Goal: Task Accomplishment & Management: Manage account settings

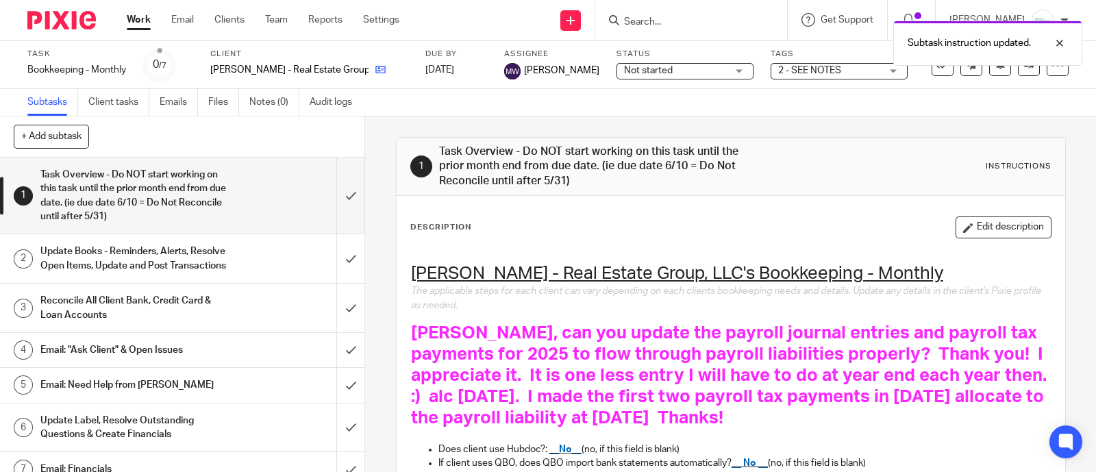
scroll to position [219, 0]
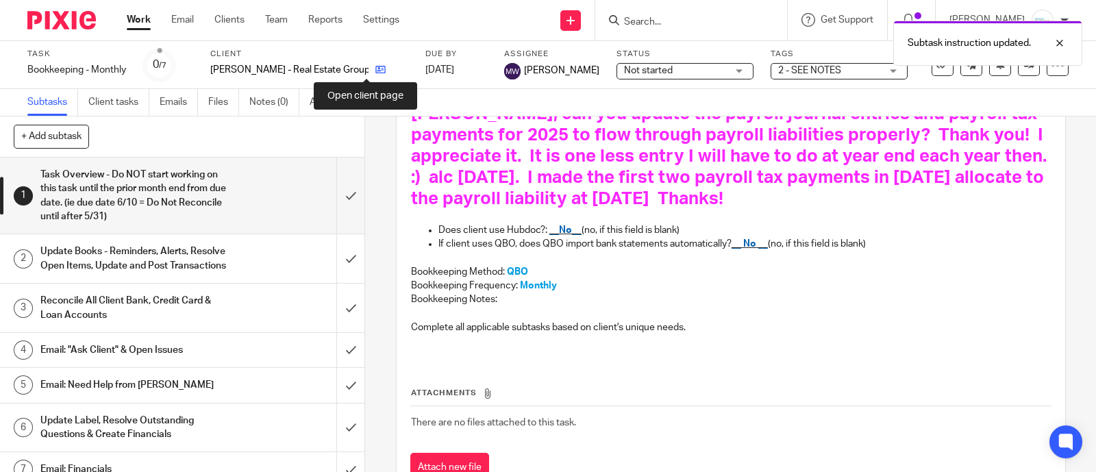
click at [369, 70] on link at bounding box center [377, 70] width 17 height 14
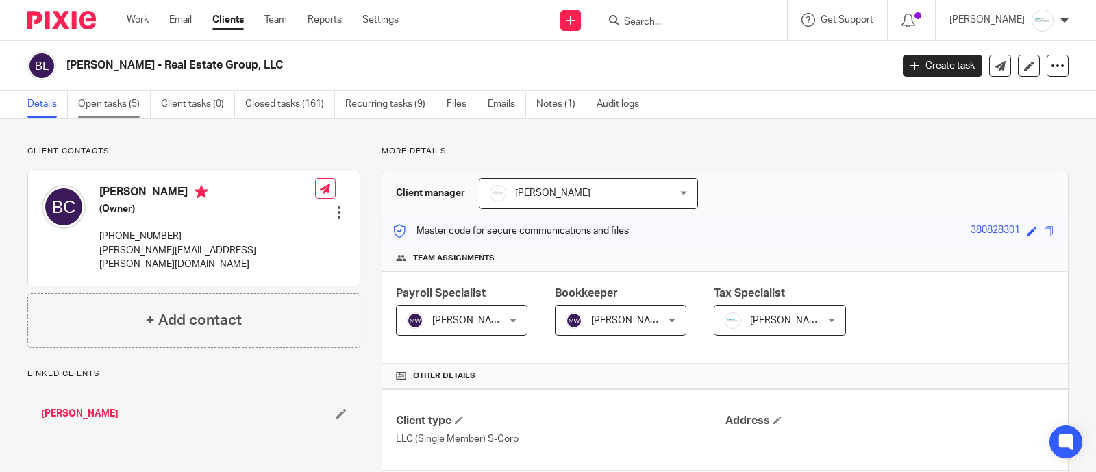
click at [121, 100] on link "Open tasks (5)" at bounding box center [114, 104] width 73 height 27
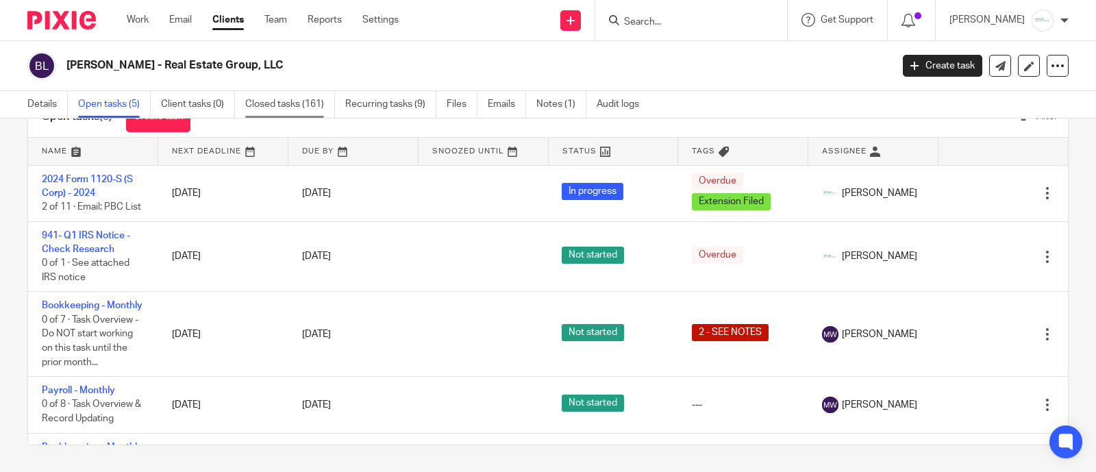
click at [308, 108] on link "Closed tasks (161)" at bounding box center [290, 104] width 90 height 27
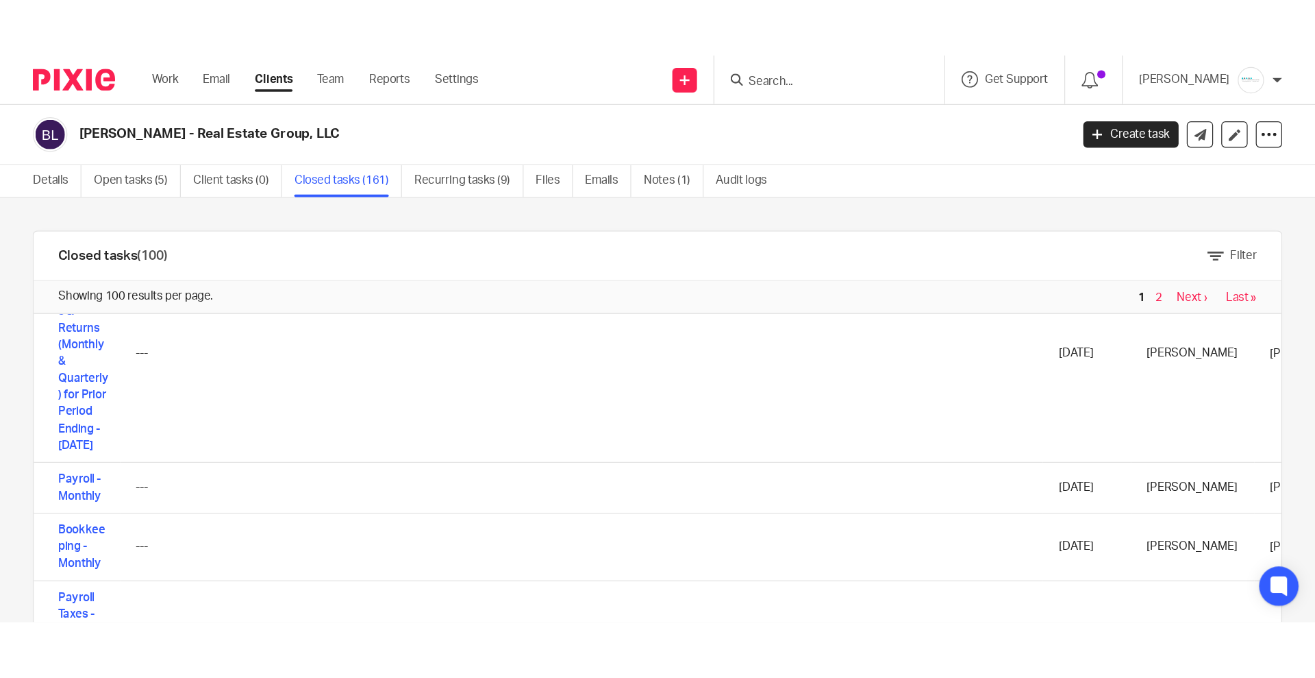
scroll to position [86, 0]
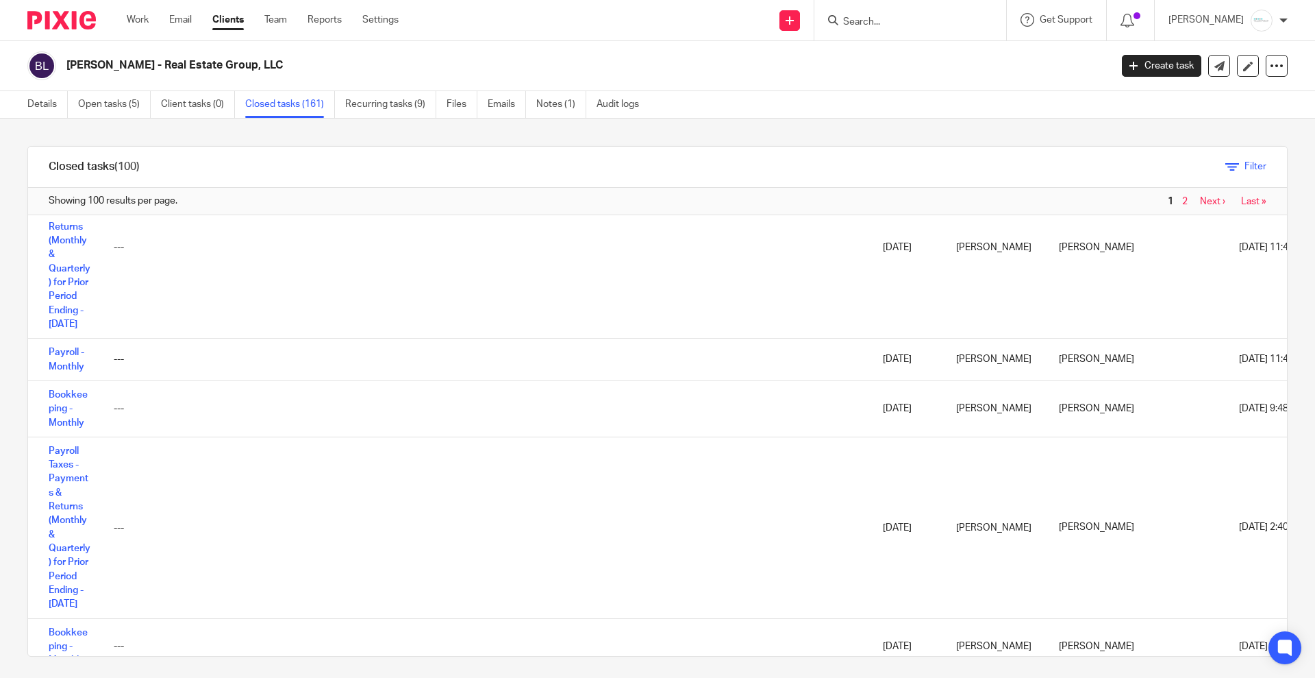
click at [1096, 165] on span "Filter" at bounding box center [1256, 167] width 22 height 10
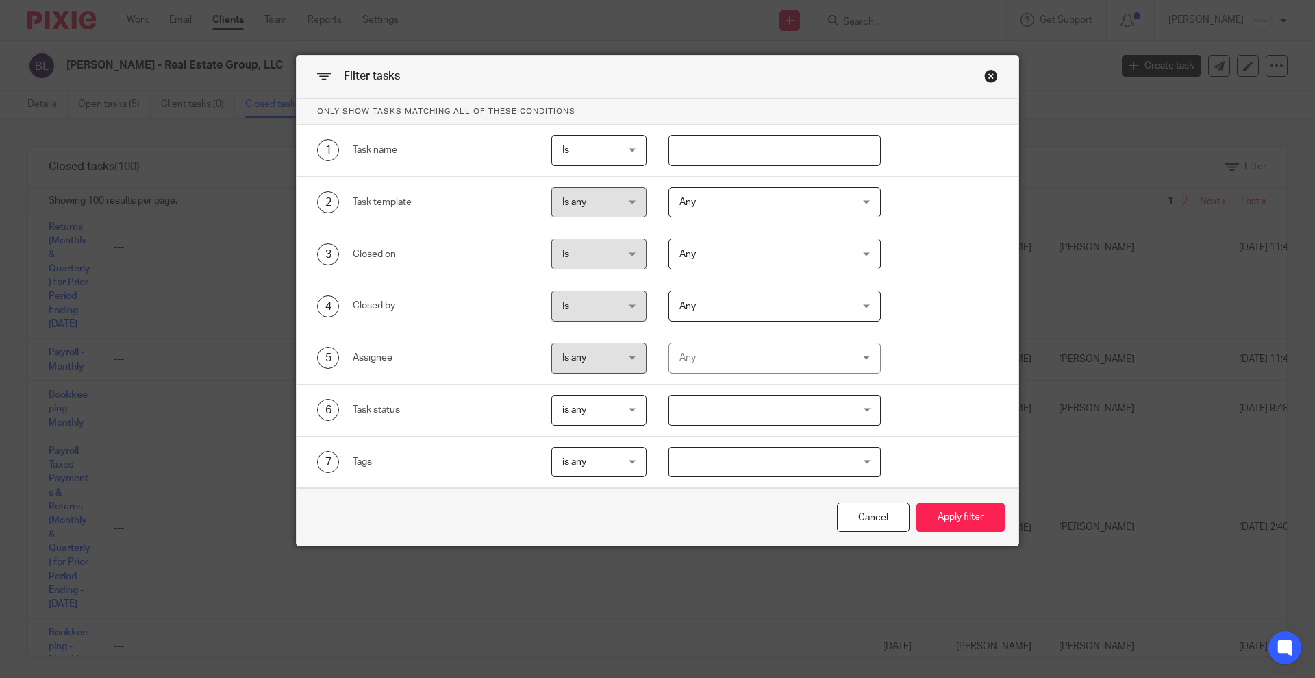
click at [718, 360] on div "Any" at bounding box center [760, 357] width 161 height 29
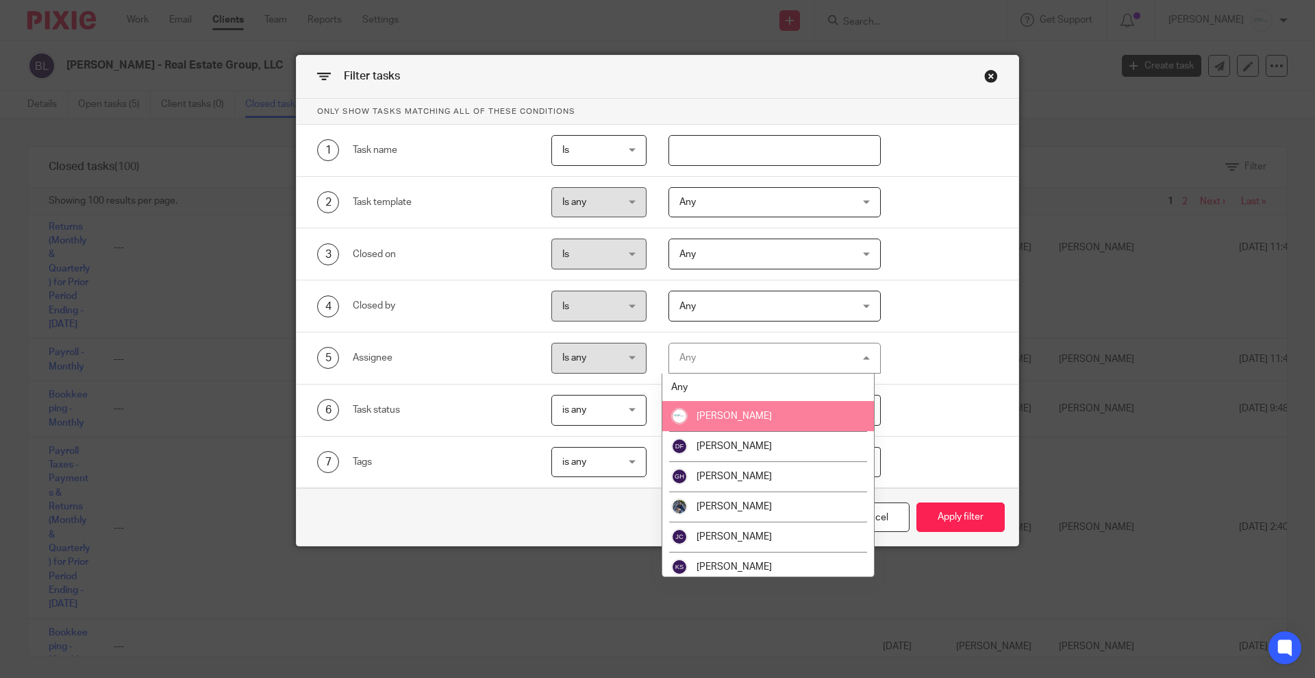
click at [715, 408] on li "[PERSON_NAME]" at bounding box center [769, 416] width 212 height 30
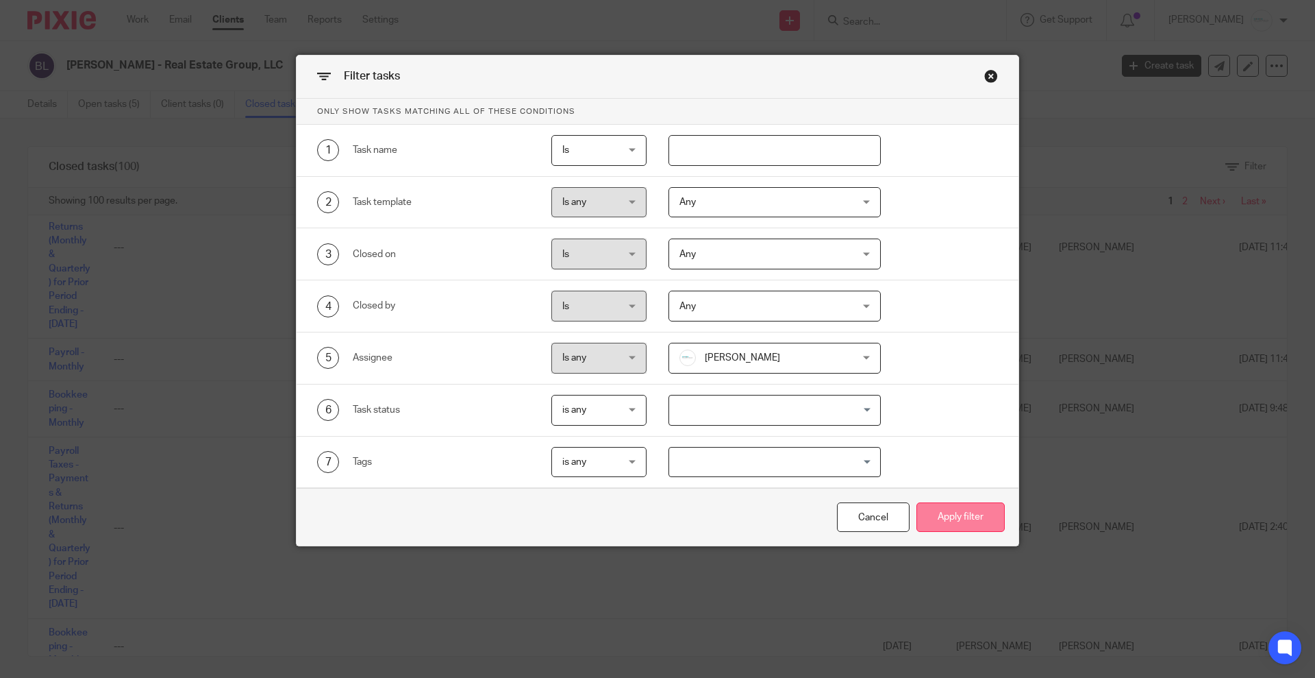
click at [937, 471] on button "Apply filter" at bounding box center [961, 516] width 88 height 29
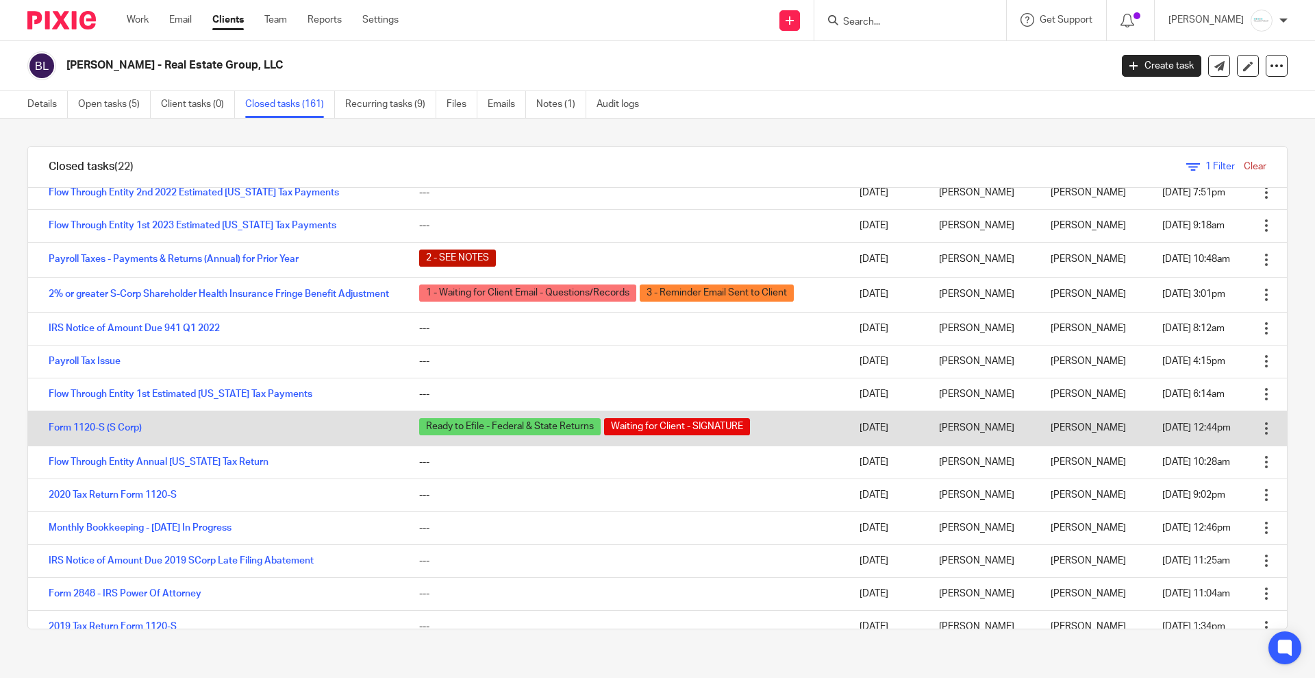
scroll to position [385, 0]
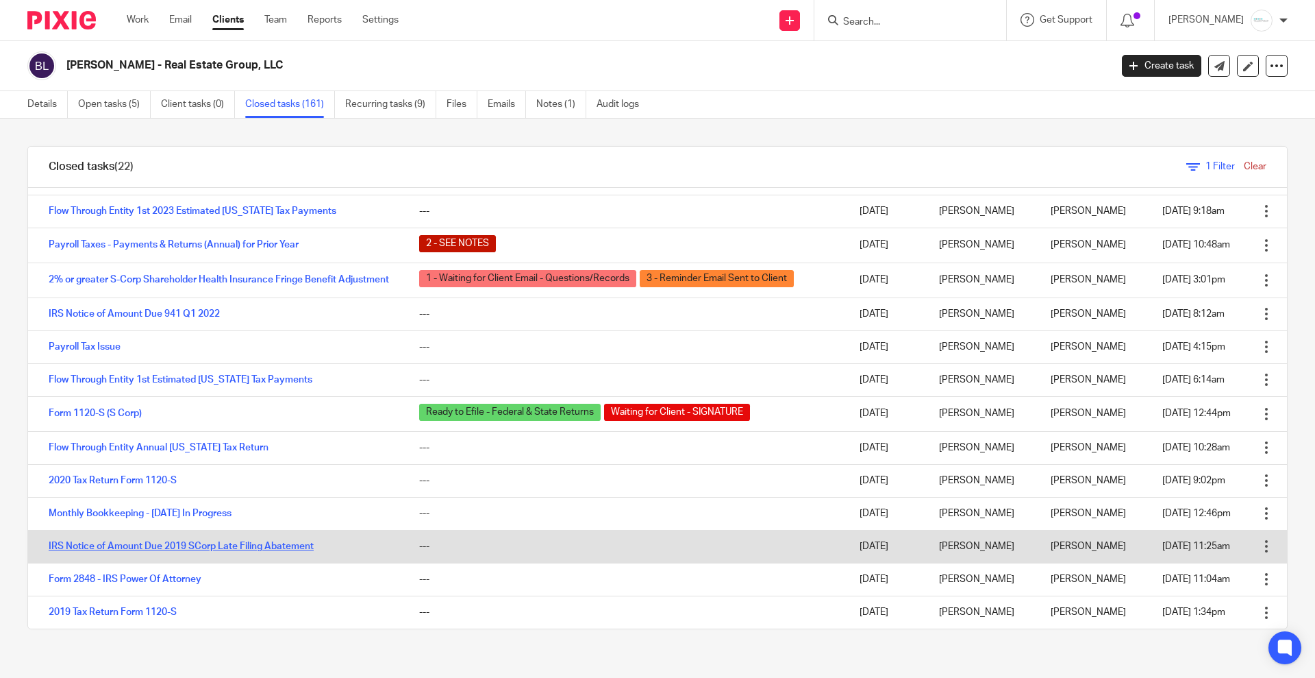
click at [258, 548] on link "IRS Notice of Amount Due 2019 SCorp Late Filing Abatement" at bounding box center [181, 546] width 265 height 10
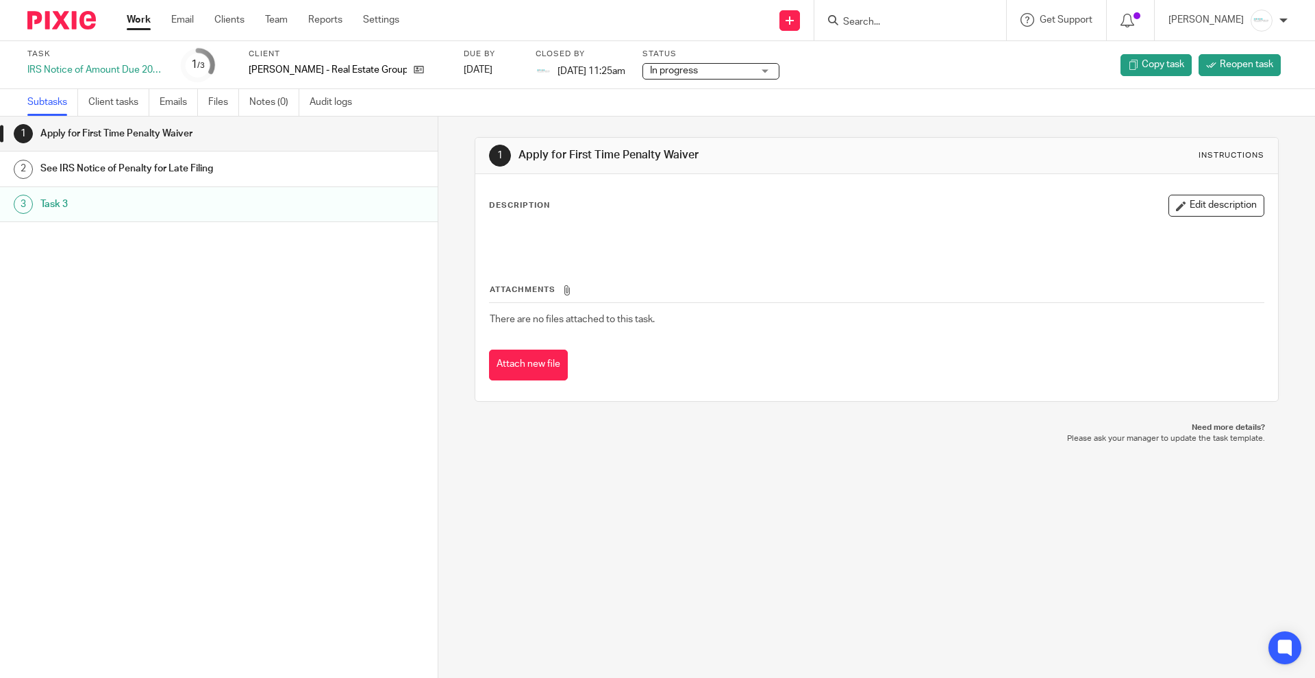
click at [135, 71] on div "IRS Notice of Amount Due 2019 SCorp Late Filing Abatement" at bounding box center [95, 70] width 137 height 14
drag, startPoint x: 160, startPoint y: 69, endPoint x: 106, endPoint y: 71, distance: 53.5
click at [153, 69] on div "IRS Notice of Amount Due 2019 SCorp Late Filing Abatement" at bounding box center [95, 70] width 137 height 14
click at [86, 71] on div "IRS Notice of Amount Due 2019 SCorp Late Filing Abatement" at bounding box center [95, 70] width 137 height 14
click at [1227, 66] on span "Reopen task" at bounding box center [1246, 65] width 53 height 14
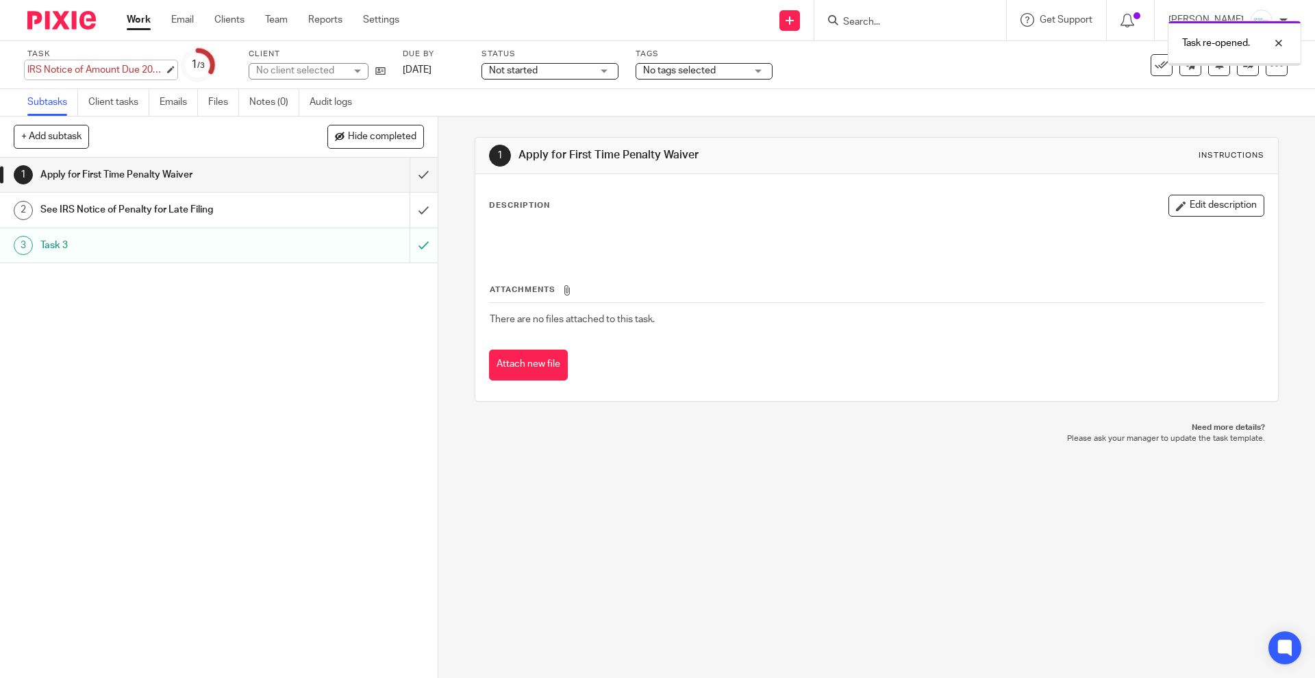
click at [147, 73] on div "IRS Notice of Amount Due 2019 SCorp Late Filing Abatement Save IRS Notice of Am…" at bounding box center [95, 70] width 137 height 14
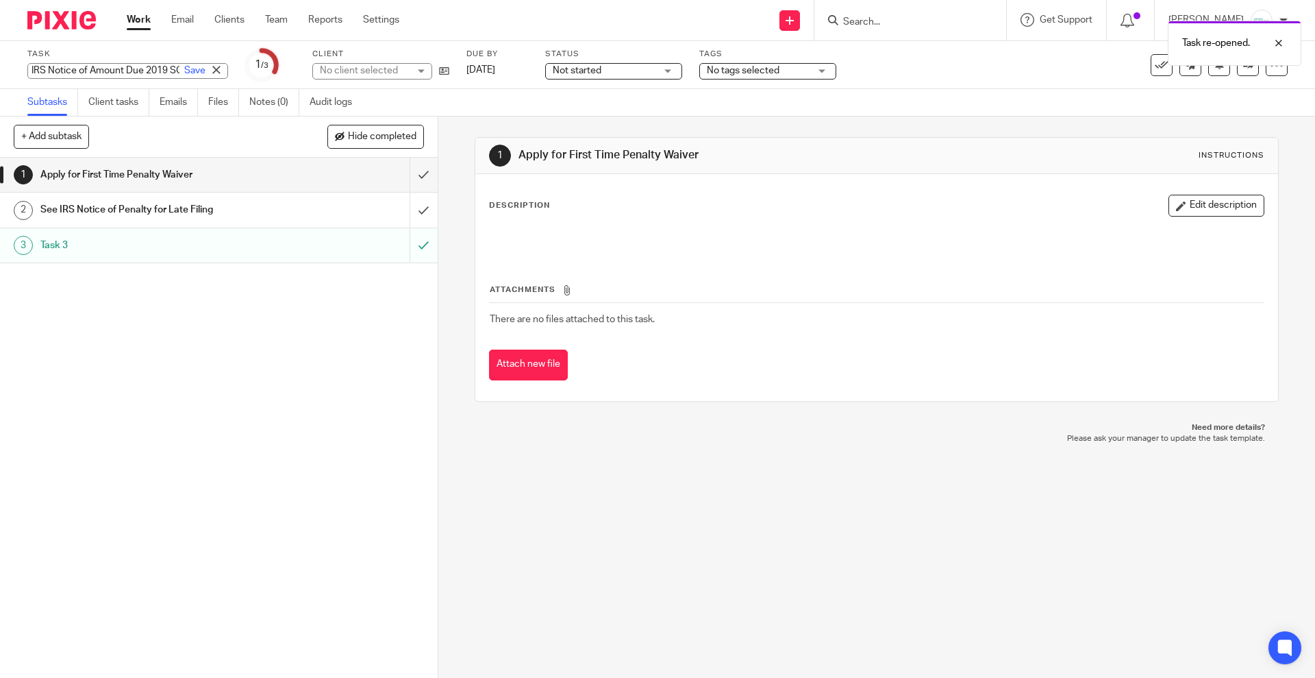
click at [63, 64] on input "IRS Notice of Amount Due 2019 SCorp Late Filing Abatement" at bounding box center [127, 71] width 201 height 16
type input "IRS Notice of Amount Due 2020 SCorp Late Filing Abatement"
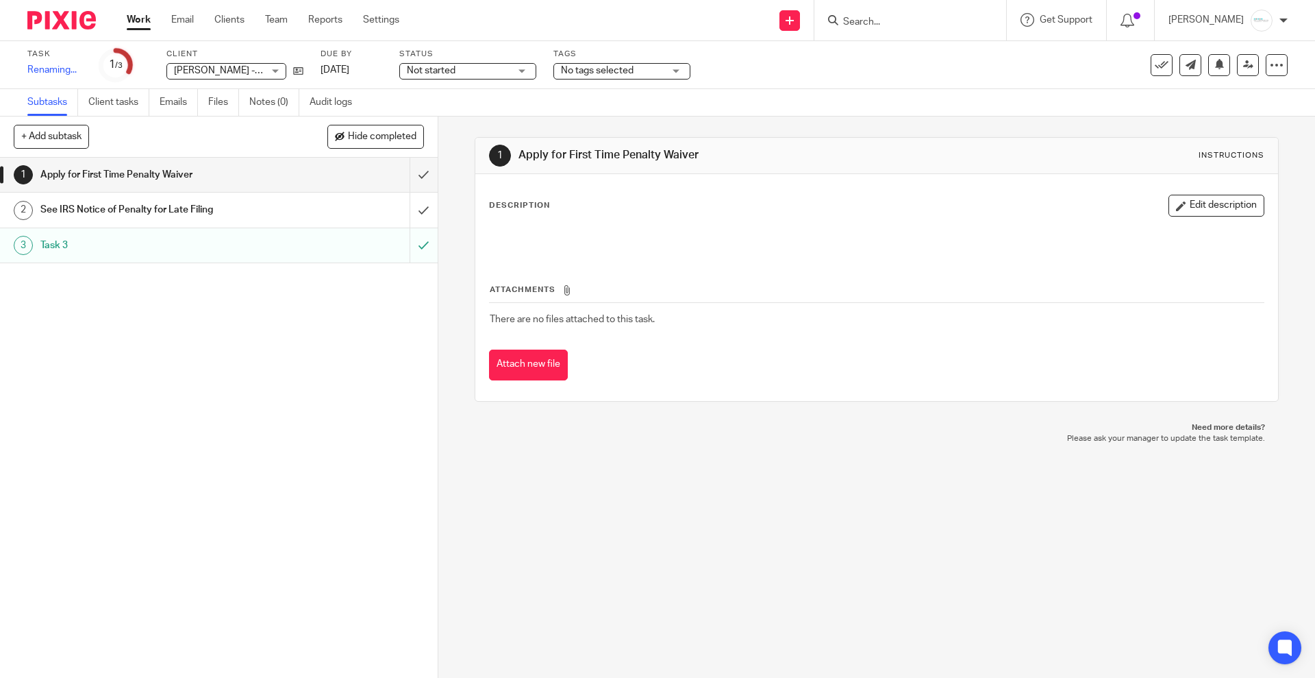
click at [132, 210] on h1 "See IRS Notice of Penalty for Late Filing" at bounding box center [158, 209] width 237 height 21
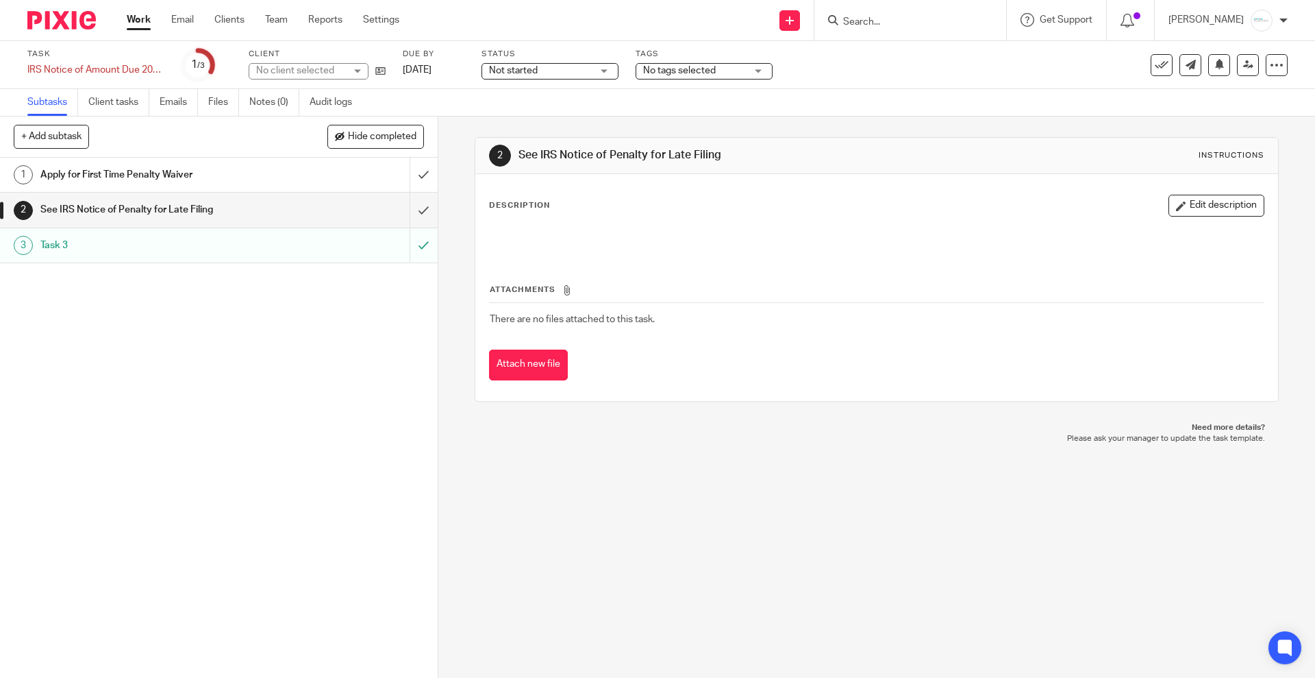
click at [201, 160] on link "1 Apply for First Time Penalty Waiver" at bounding box center [205, 175] width 410 height 34
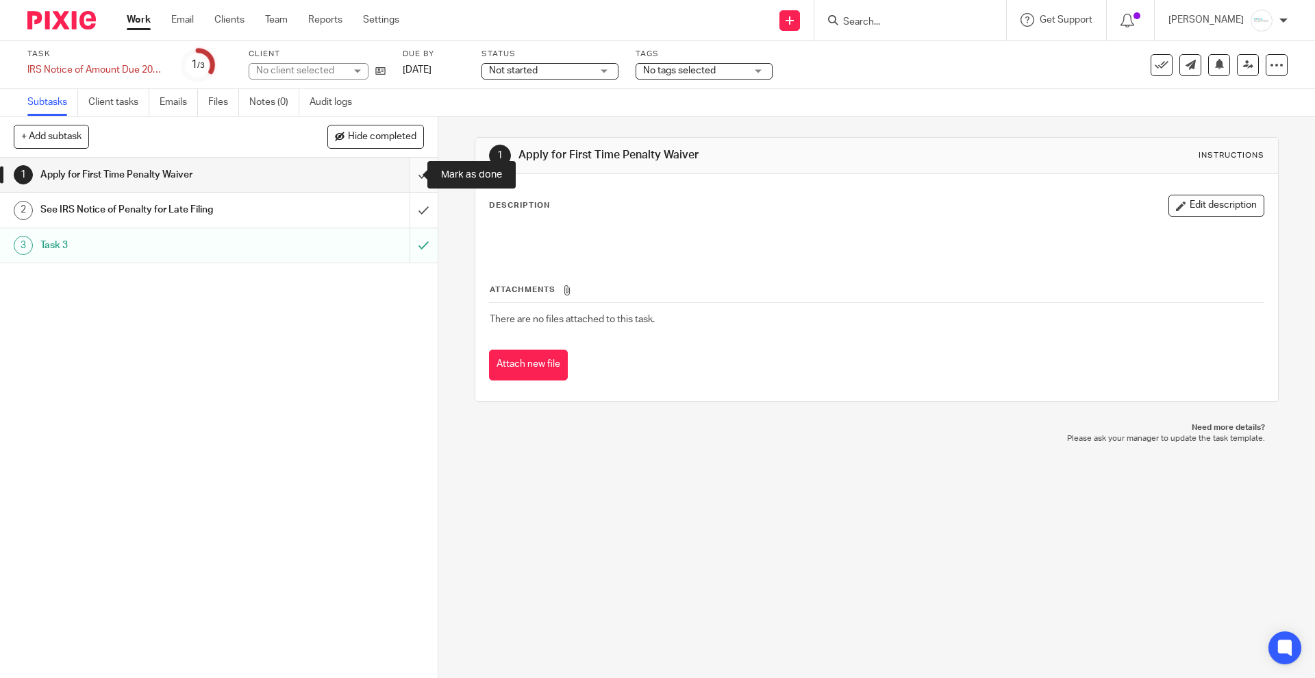
click at [405, 171] on input "submit" at bounding box center [219, 175] width 438 height 34
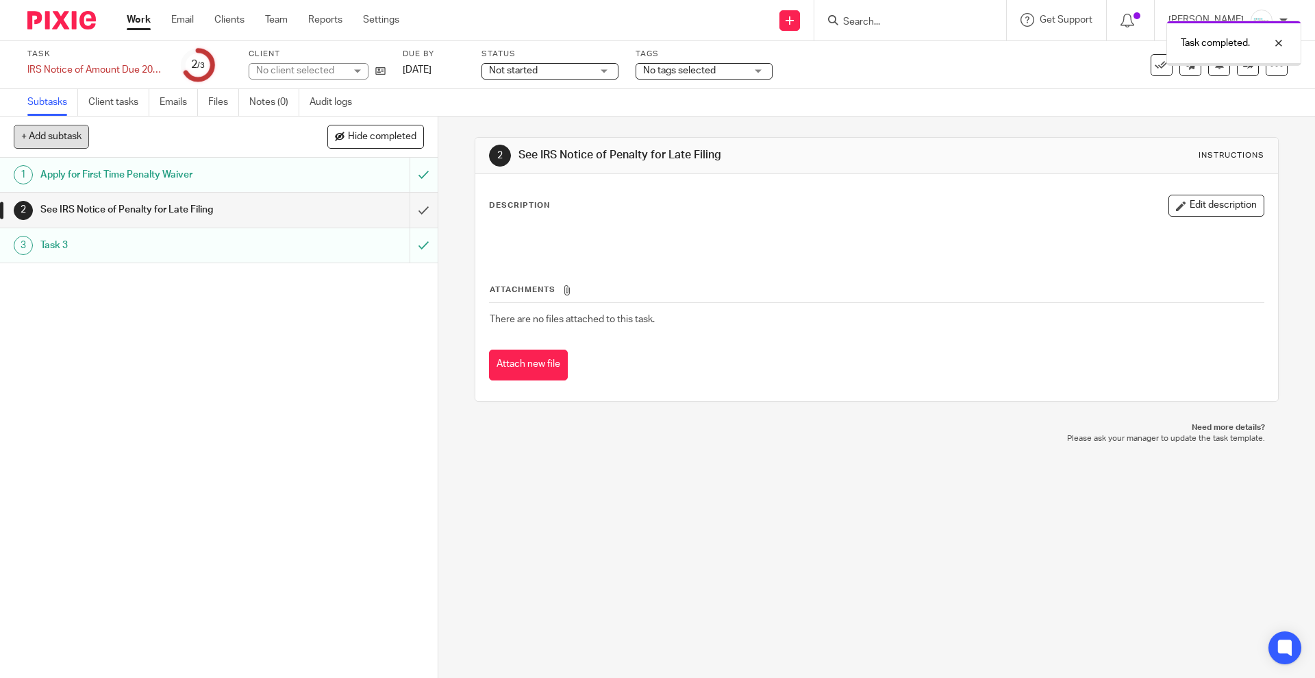
click at [50, 145] on button "+ Add subtask" at bounding box center [51, 136] width 75 height 23
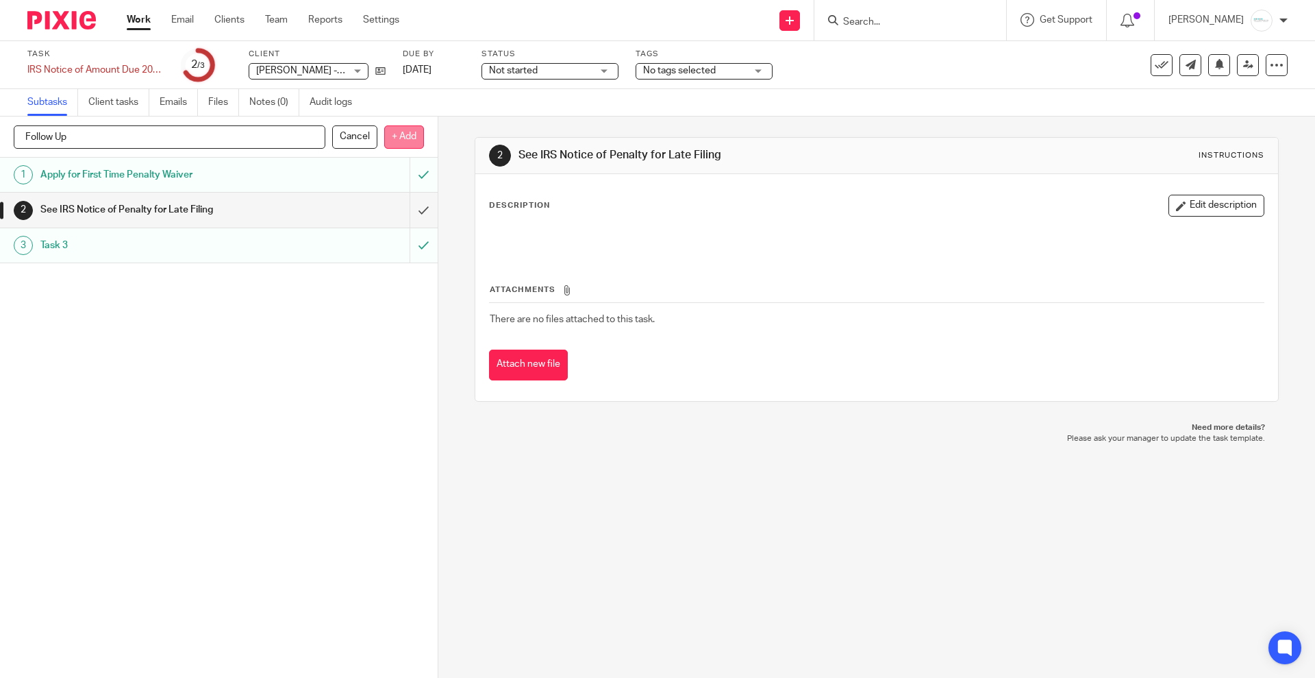
type input "Follow Up"
click at [400, 138] on p "+ Add" at bounding box center [404, 136] width 40 height 23
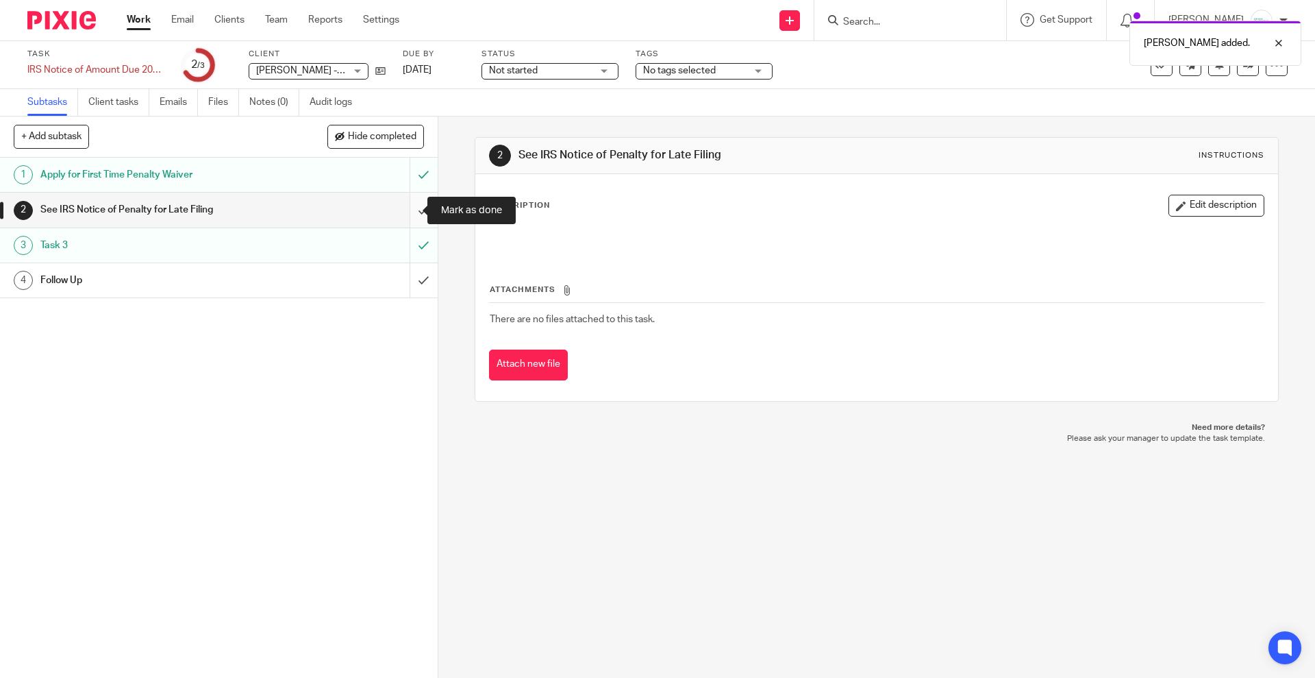
click at [410, 204] on input "submit" at bounding box center [219, 210] width 438 height 34
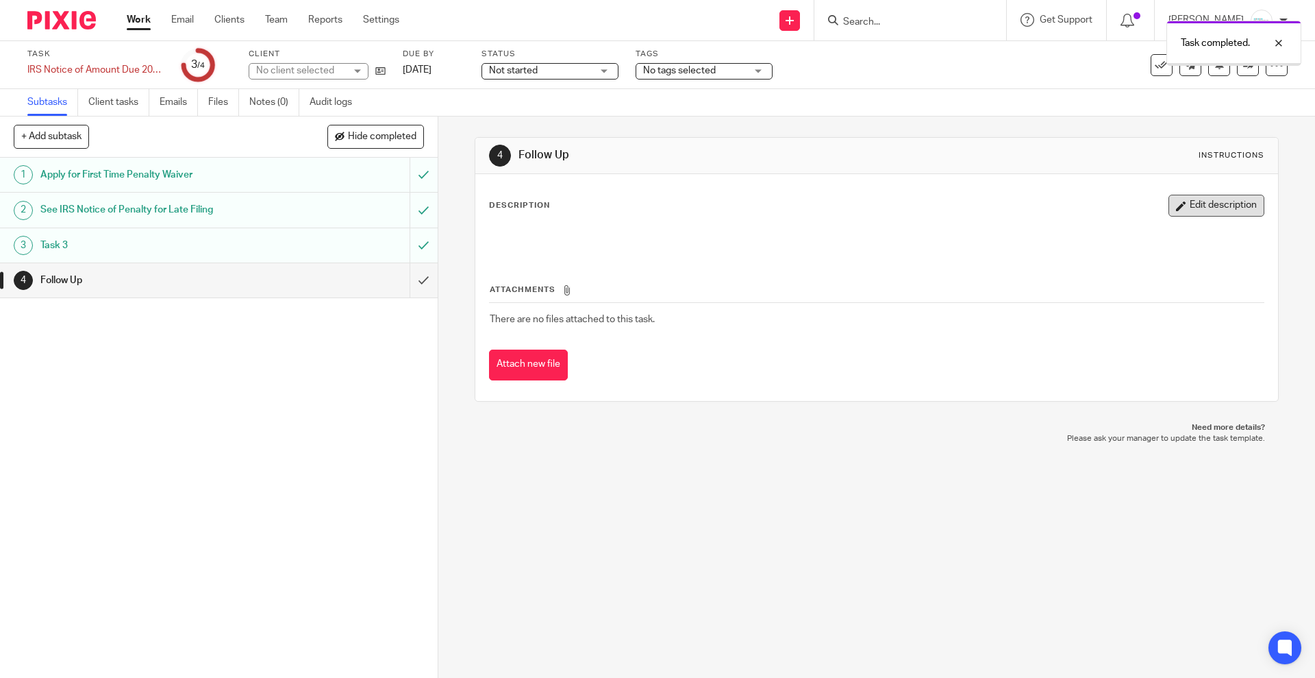
click at [1202, 199] on button "Edit description" at bounding box center [1217, 206] width 96 height 22
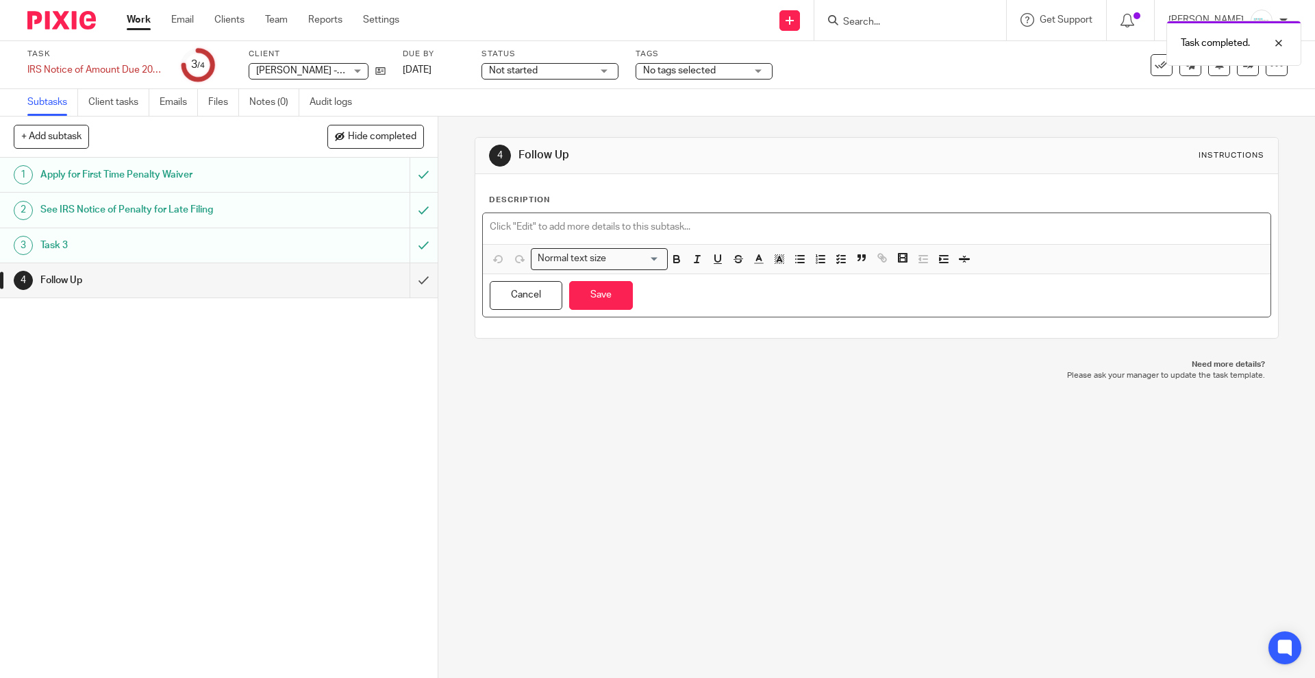
click at [545, 223] on p at bounding box center [877, 227] width 774 height 14
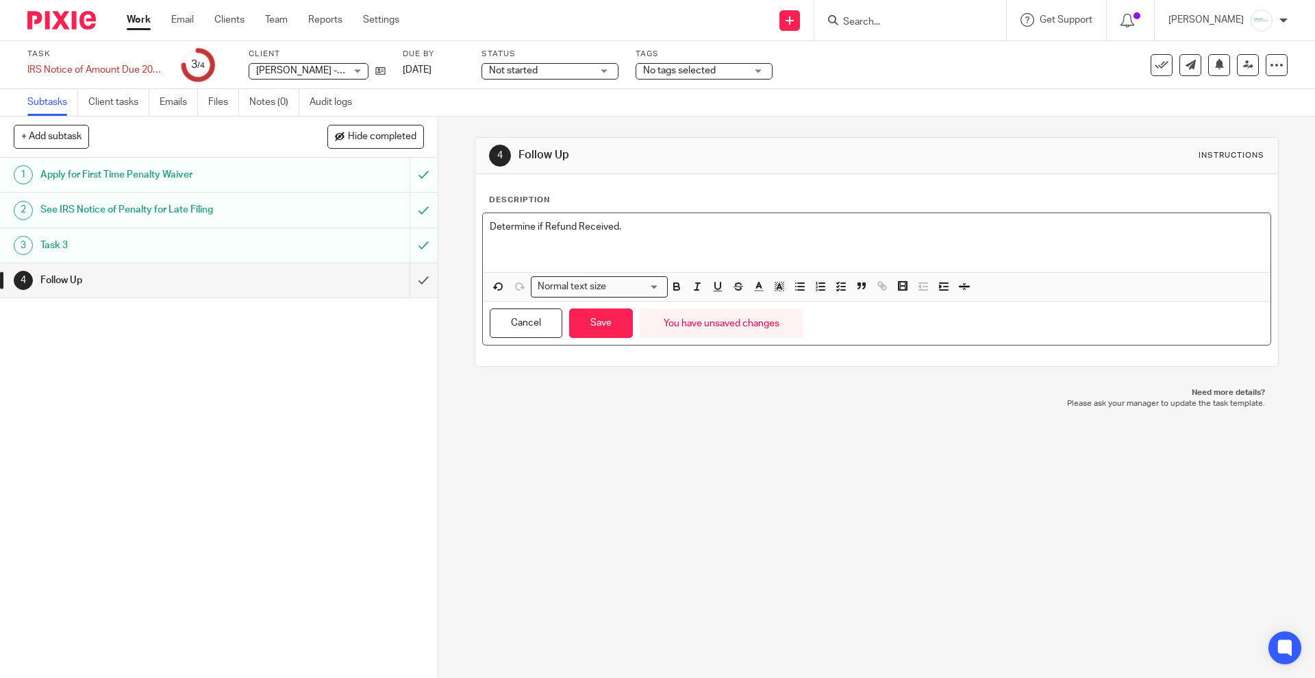
click at [619, 227] on p "Determine if Refund Received." at bounding box center [877, 227] width 774 height 14
click at [596, 321] on button "Save" at bounding box center [601, 322] width 64 height 29
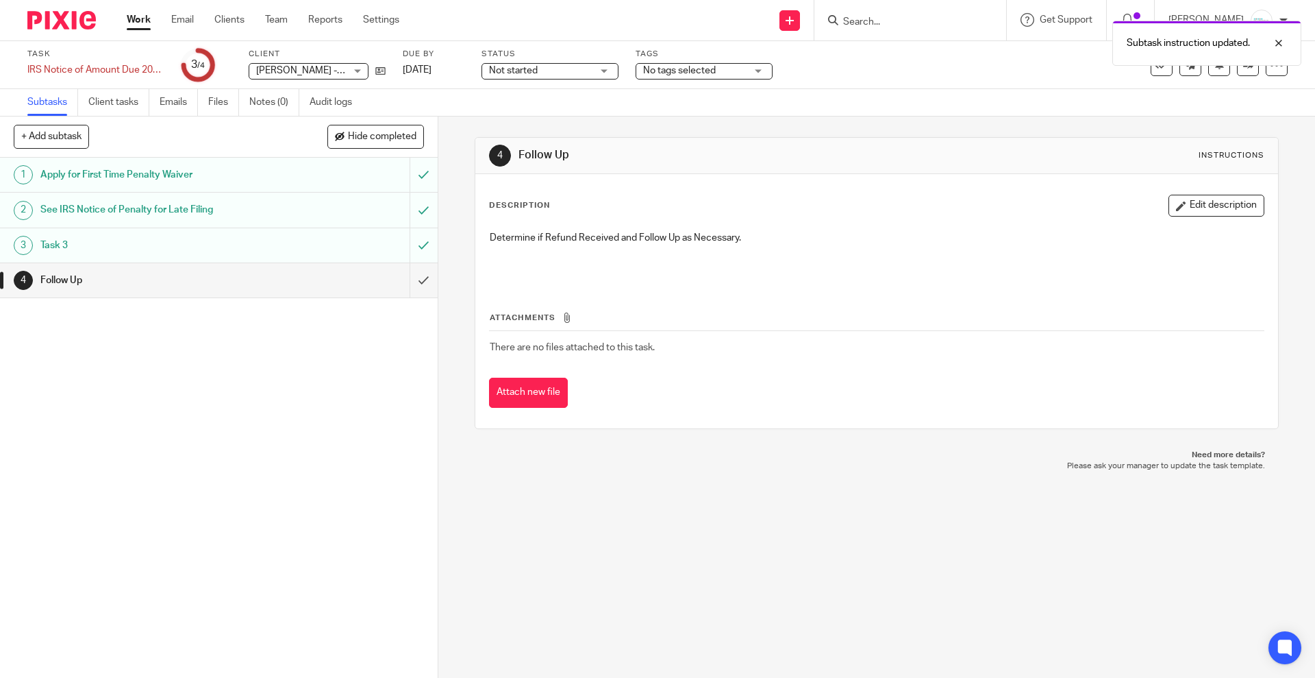
drag, startPoint x: 1216, startPoint y: 201, endPoint x: 1137, endPoint y: 226, distance: 82.6
click at [1216, 201] on button "Edit description" at bounding box center [1217, 206] width 96 height 22
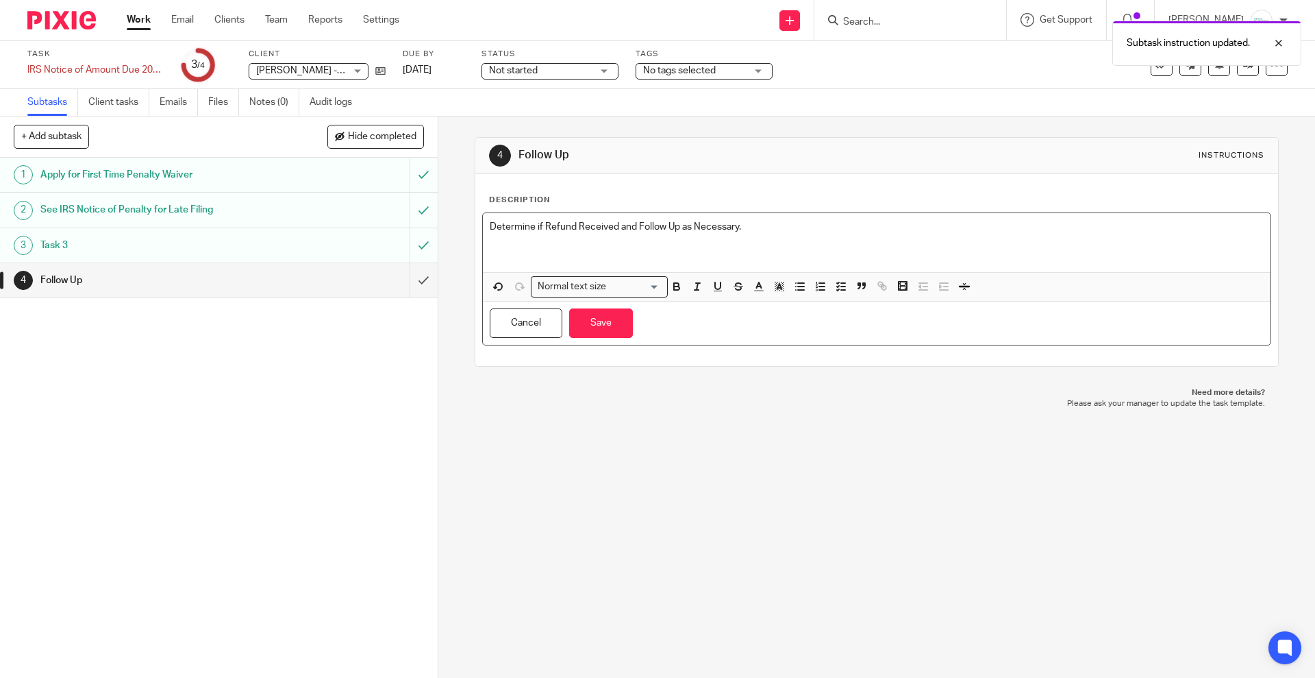
click at [830, 227] on p "Determine if Refund Received and Follow Up as Necessary." at bounding box center [877, 227] width 774 height 14
click at [837, 291] on icon "button" at bounding box center [841, 286] width 12 height 12
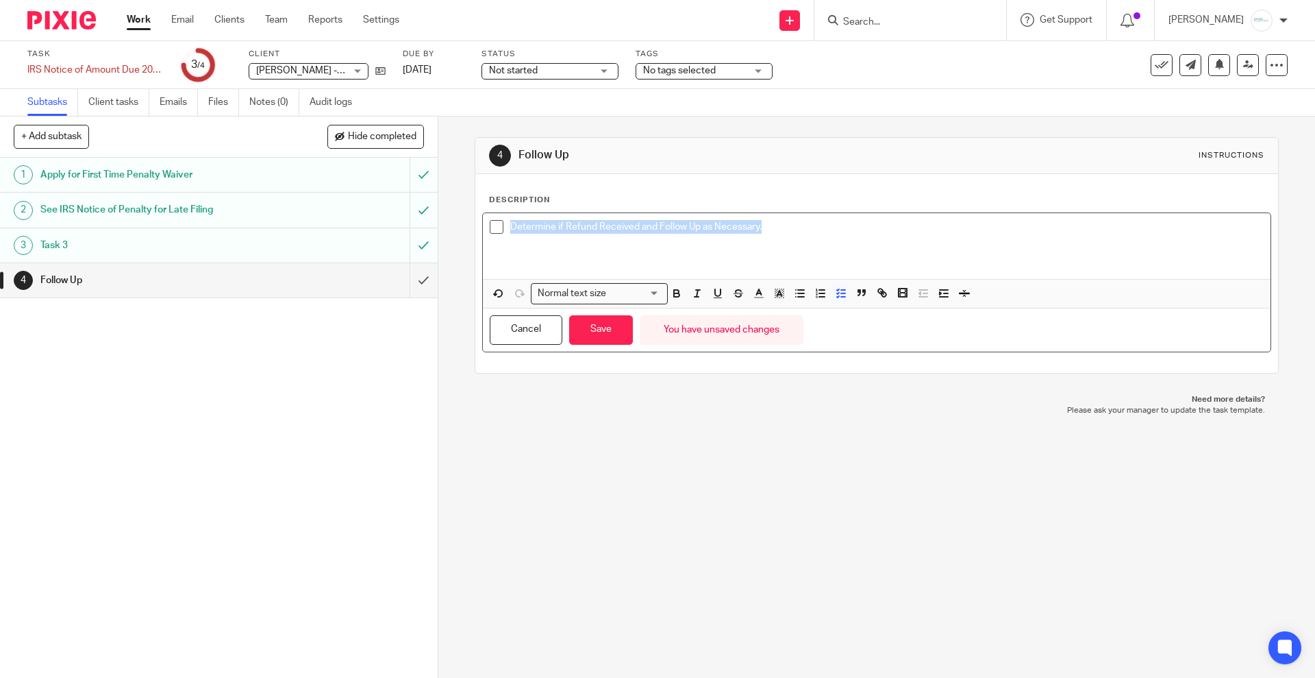
drag, startPoint x: 835, startPoint y: 226, endPoint x: 355, endPoint y: 234, distance: 480.3
click at [355, 234] on div "+ Add subtask Hide completed Cancel + Add 1 Apply for First Time Penalty Waiver…" at bounding box center [657, 396] width 1315 height 561
copy p "Determine if Refund Received and Follow Up as Necessary."
click at [799, 227] on p "Determine if Refund Received and Follow Up as Necessary." at bounding box center [886, 227] width 753 height 14
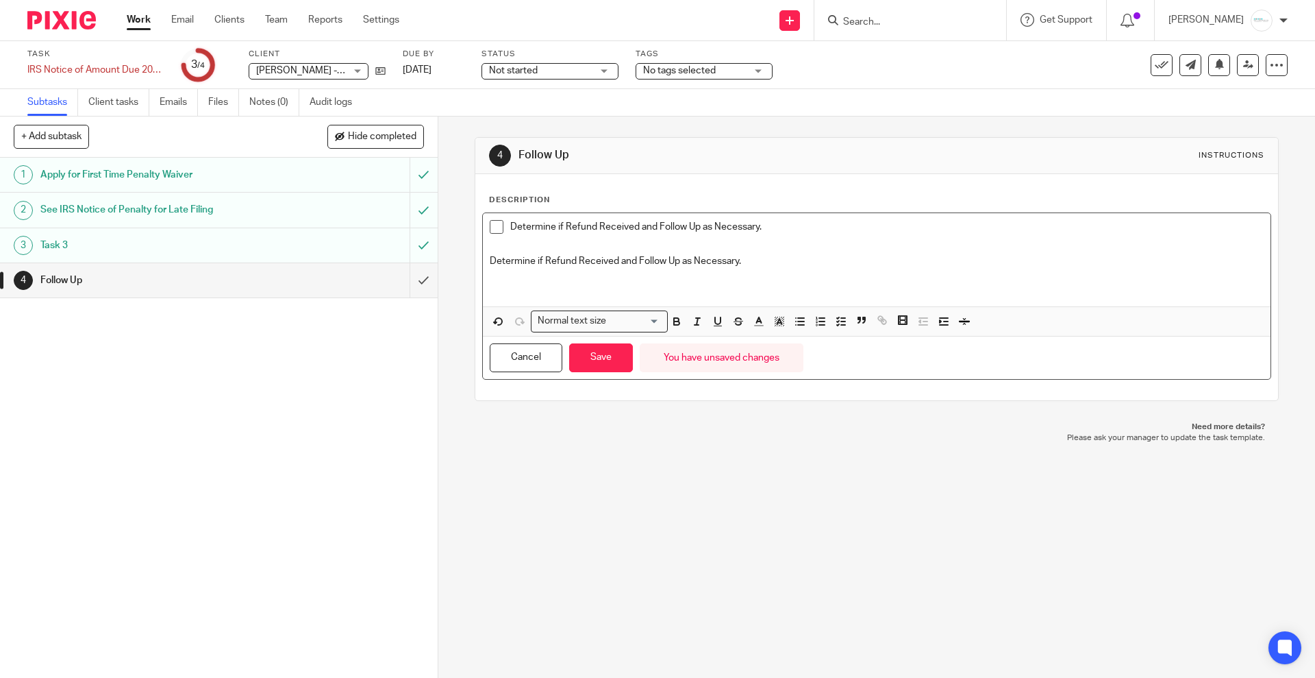
click at [483, 262] on div "Determine if Refund Received and Follow Up as Necessary. Determine if Refund Re…" at bounding box center [876, 259] width 787 height 93
click at [835, 316] on icon "button" at bounding box center [841, 321] width 12 height 12
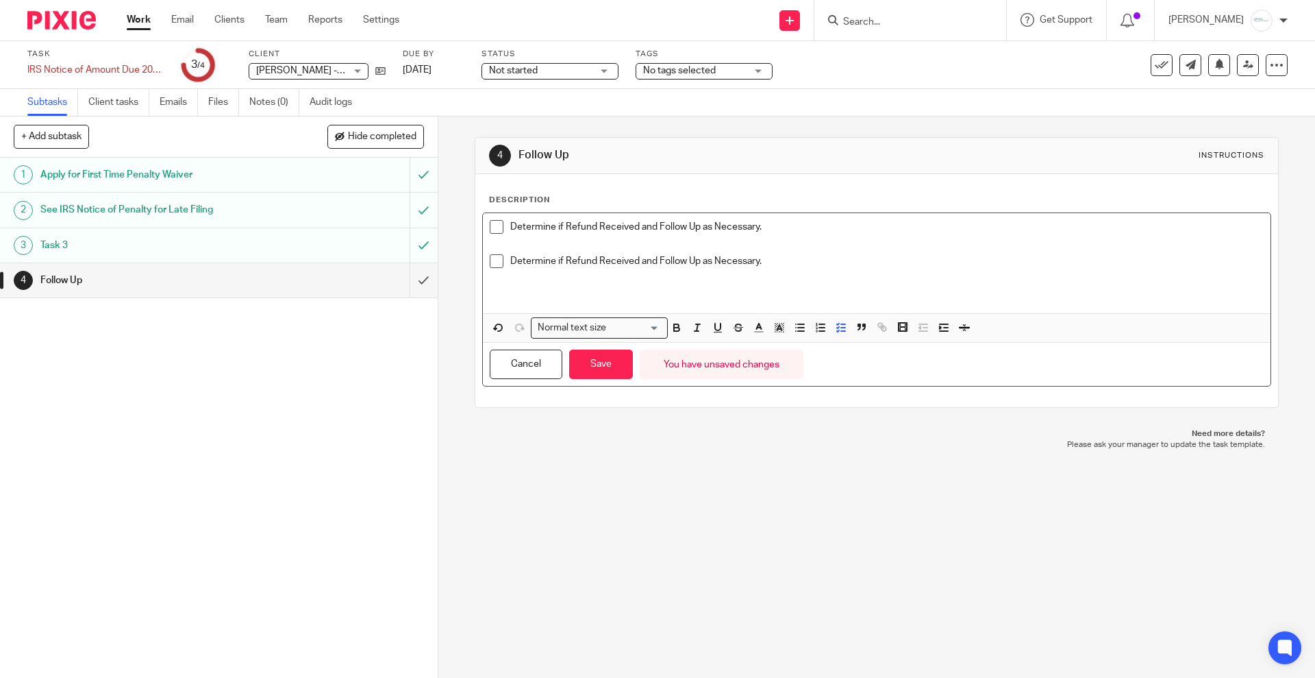
click at [670, 243] on p at bounding box center [877, 247] width 774 height 14
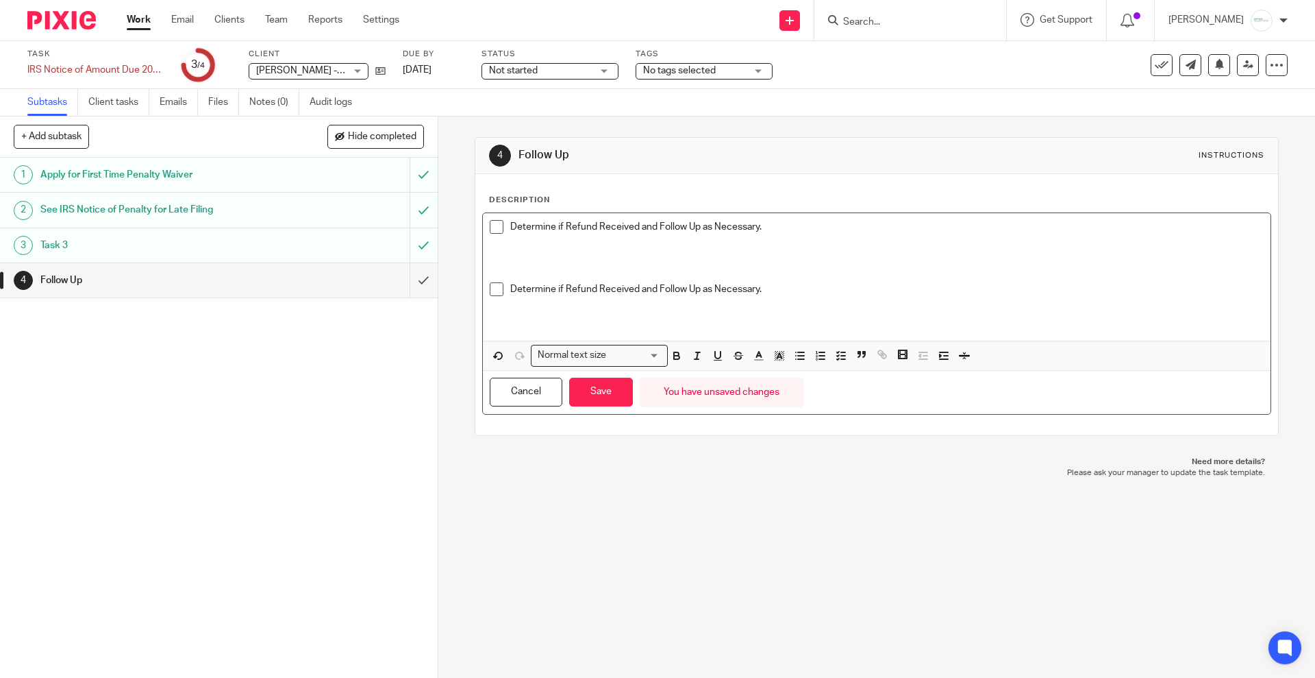
click at [505, 249] on p at bounding box center [877, 247] width 774 height 14
click at [491, 227] on span at bounding box center [497, 227] width 14 height 14
click at [841, 359] on line "button" at bounding box center [843, 359] width 4 height 0
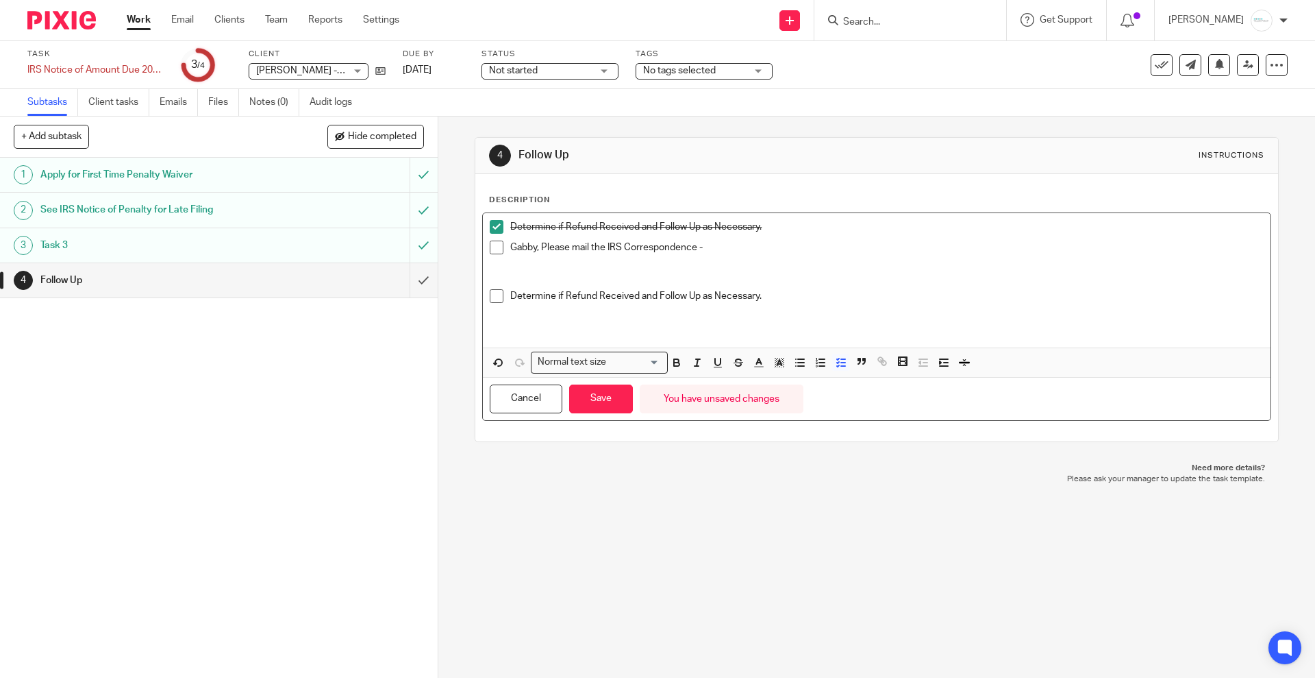
click at [734, 245] on p "Gabby, Please mail the IRS Correspondence -" at bounding box center [886, 247] width 753 height 14
click at [567, 247] on p "Gabby, Please mail the IRS Correspondence - Reissue Refund Request" at bounding box center [886, 247] width 753 height 14
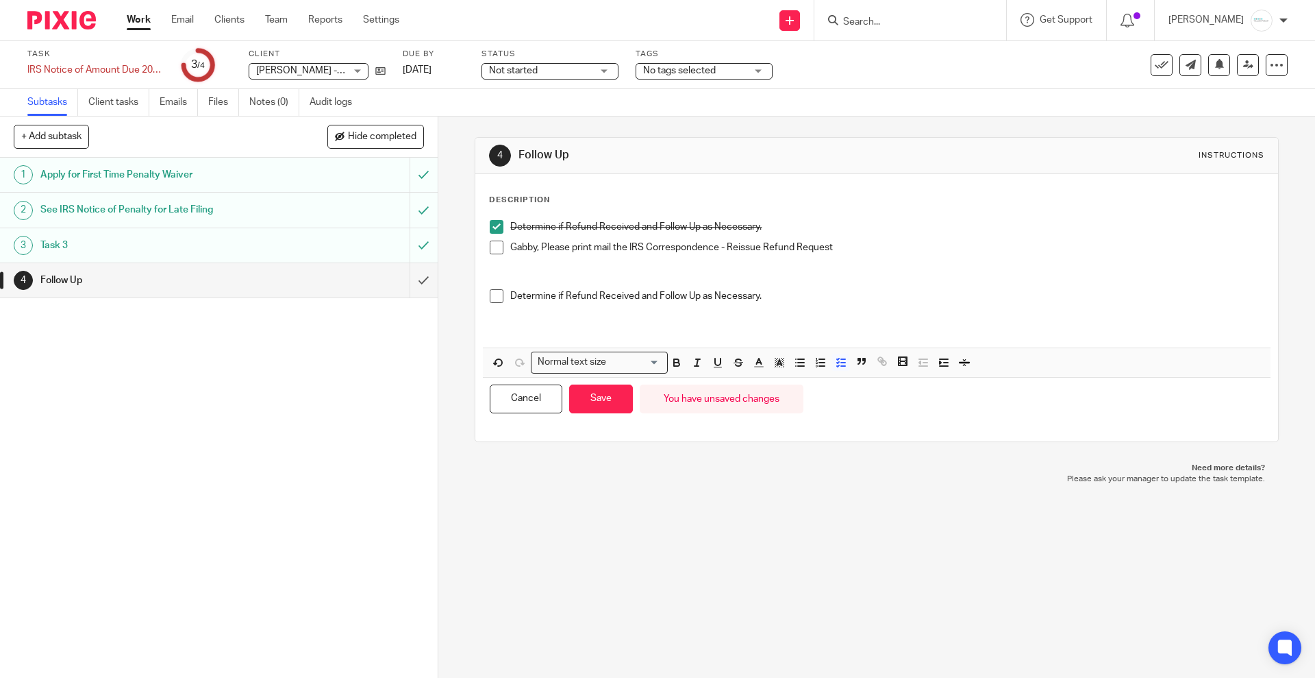
click at [867, 251] on p "Gabby, Please print mail the IRS Correspondence - Reissue Refund Request" at bounding box center [886, 247] width 753 height 14
click at [626, 248] on p "Gabby, Please print mail the IRS Correspondence - Reissue Refund Request" at bounding box center [886, 247] width 753 height 14
click at [872, 245] on p "Gabby, Please print mail the "IRS Correspondence - Reissue Refund Request" at bounding box center [886, 247] width 753 height 14
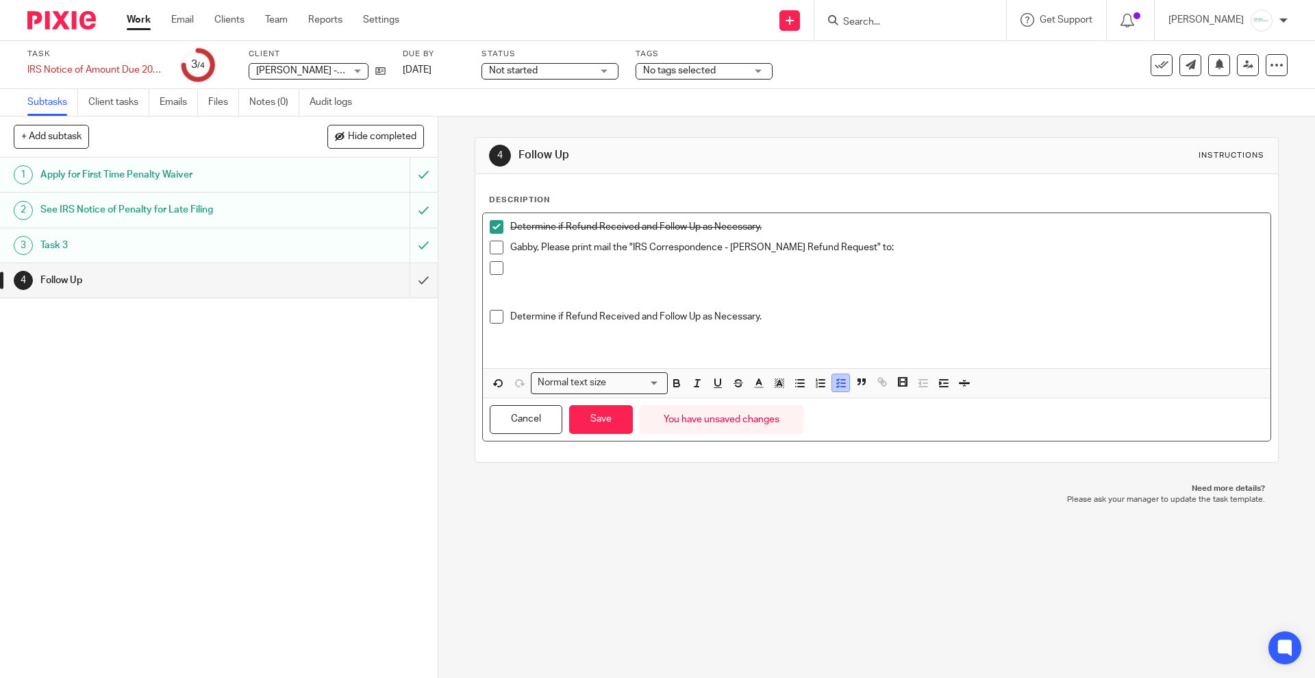
click at [839, 385] on icon "button" at bounding box center [841, 383] width 12 height 12
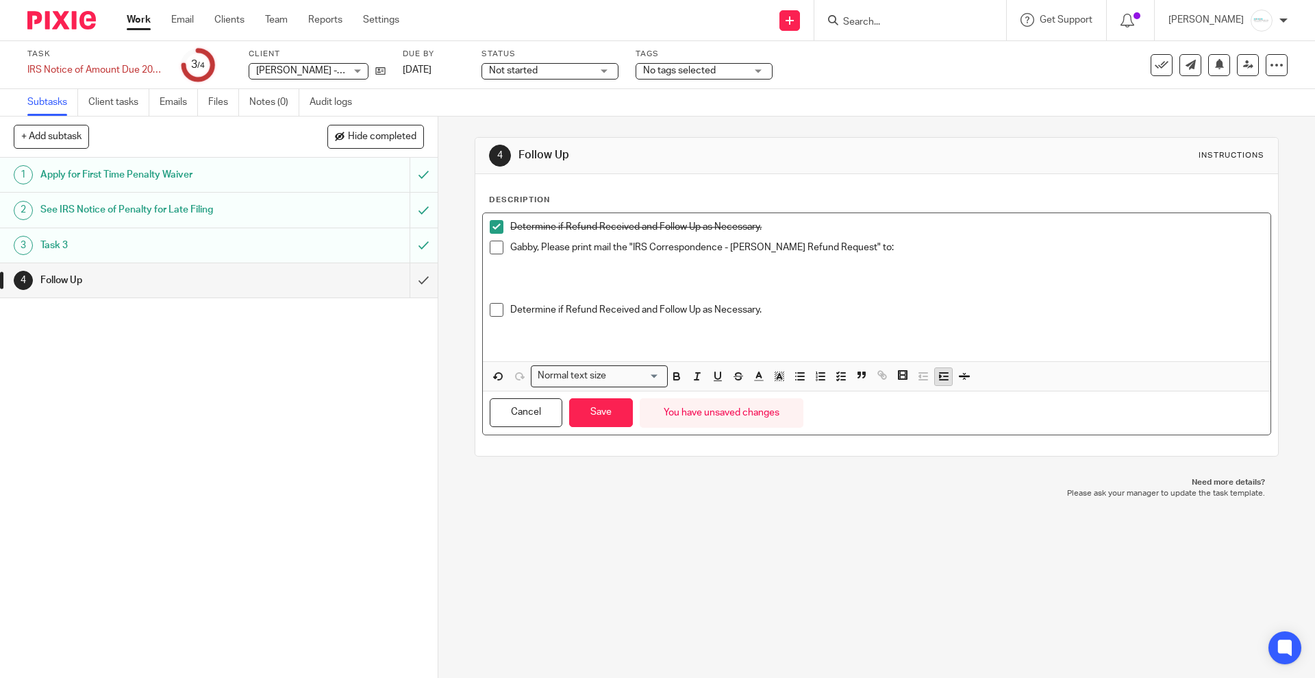
click at [944, 376] on line "button" at bounding box center [946, 376] width 4 height 0
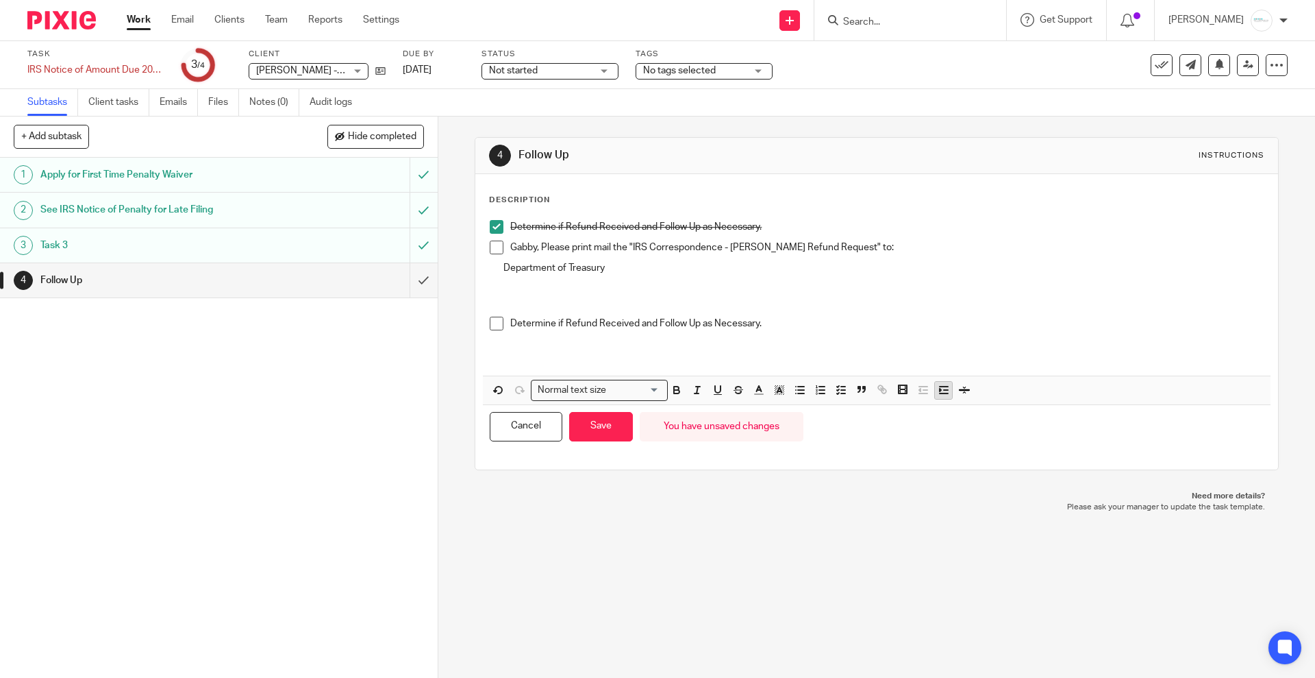
click at [940, 386] on line "button" at bounding box center [944, 386] width 8 height 0
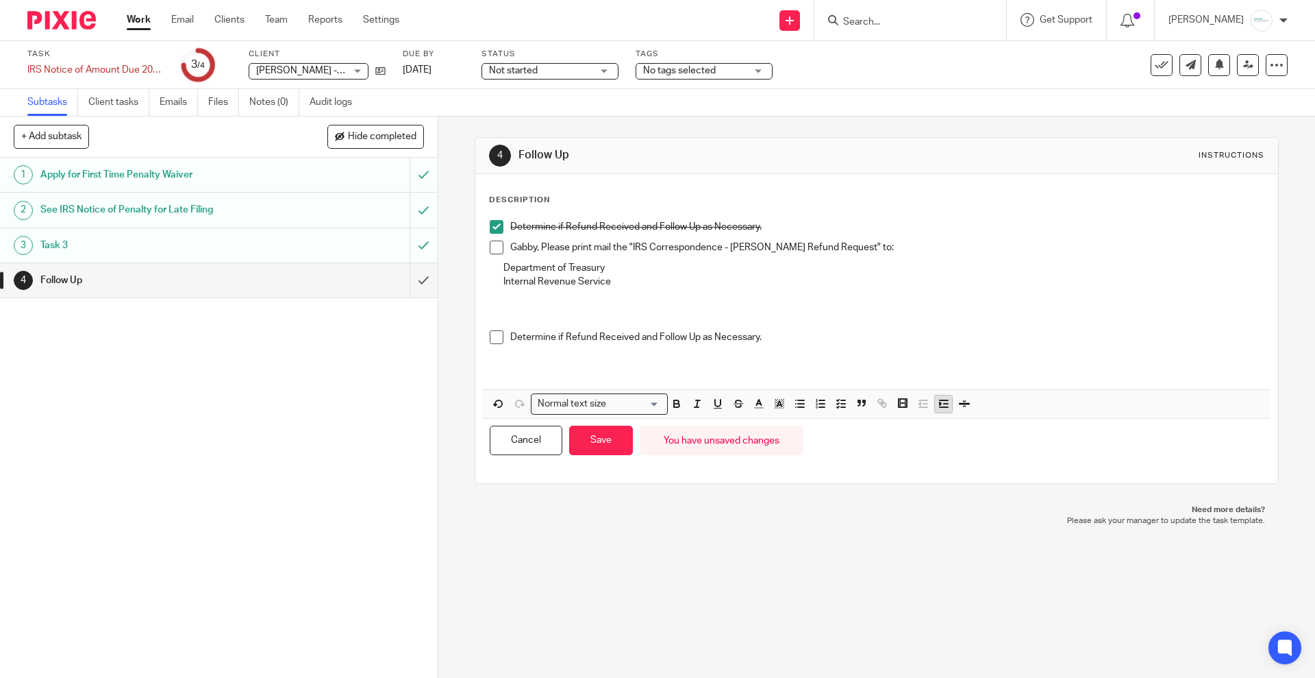
click at [943, 409] on icon "button" at bounding box center [944, 403] width 12 height 12
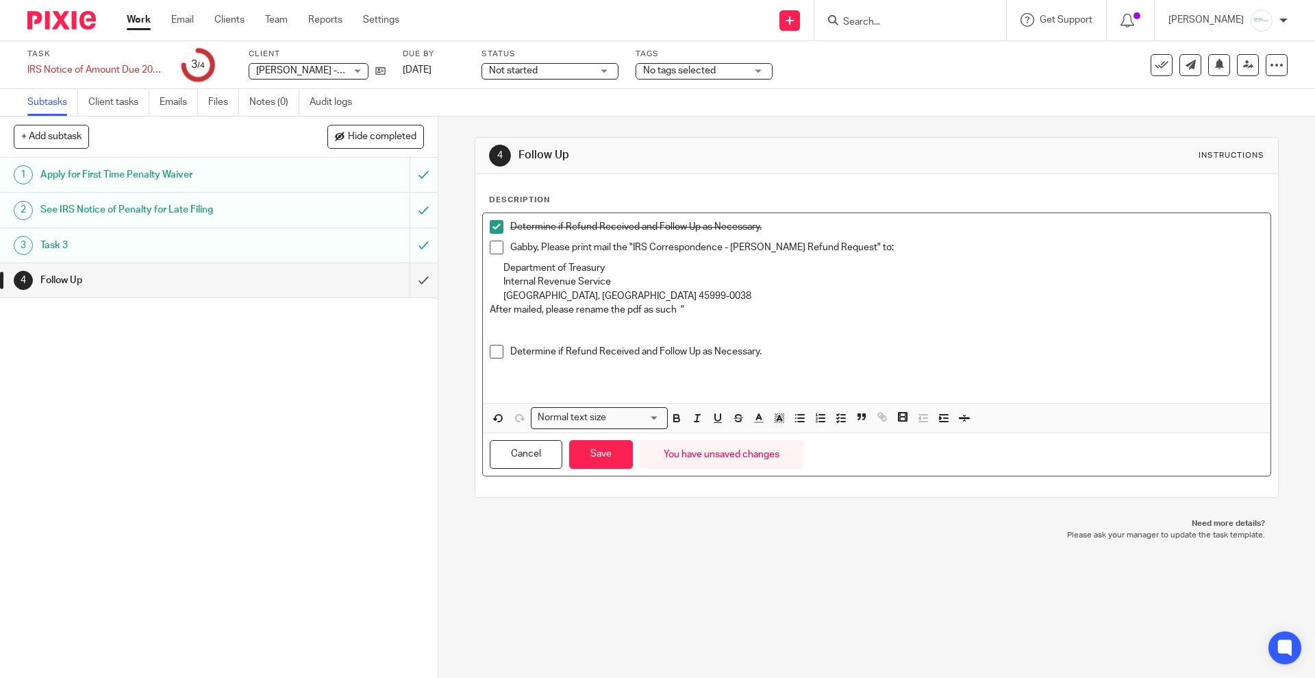
click at [634, 247] on p "Gabby, Please print mail the "IRS Correspondence - Reissue Refund Request" to:" at bounding box center [886, 247] width 753 height 14
drag, startPoint x: 628, startPoint y: 243, endPoint x: 832, endPoint y: 244, distance: 203.5
click at [832, 244] on p "Gabby, Please print mail the "IRS Correspondence - Reissue Refund Request" to:" at bounding box center [886, 247] width 753 height 14
copy p "IRS Correspondence - Reissue Refund Request"
click at [715, 317] on div "Determine if Refund Received and Follow Up as Necessary. Gabby, Please print ma…" at bounding box center [876, 308] width 787 height 190
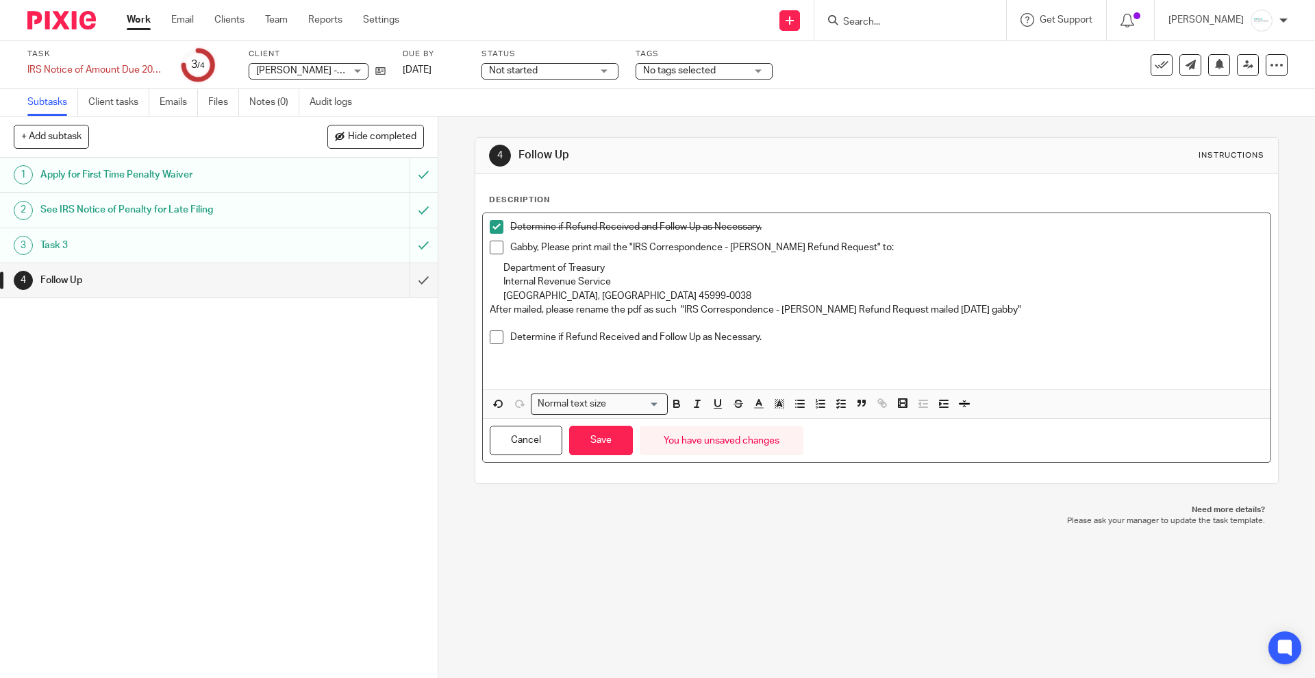
click at [953, 310] on p "After mailed, please rename the pdf as such "IRS Correspondence - Reissue Refun…" at bounding box center [877, 310] width 774 height 14
click at [1017, 308] on p "After mailed, please rename the pdf as such "IRS Correspondence - Reissue Refun…" at bounding box center [877, 310] width 774 height 14
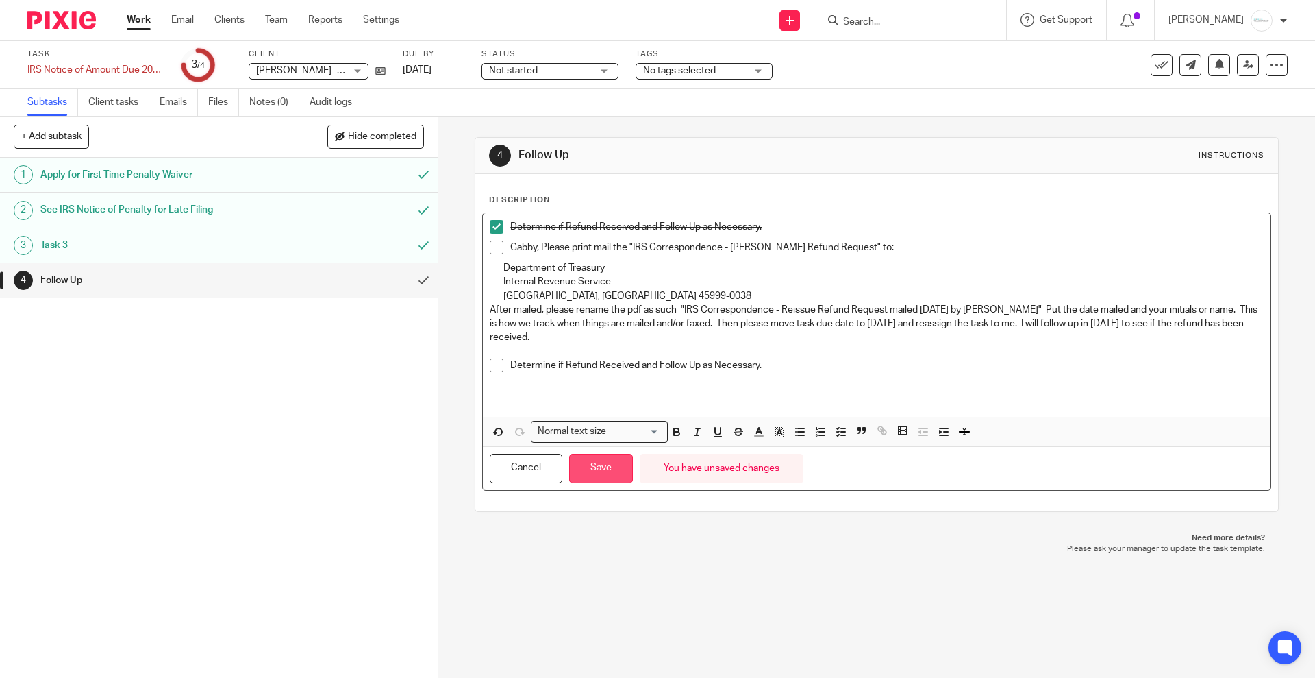
click at [608, 464] on button "Save" at bounding box center [601, 468] width 64 height 29
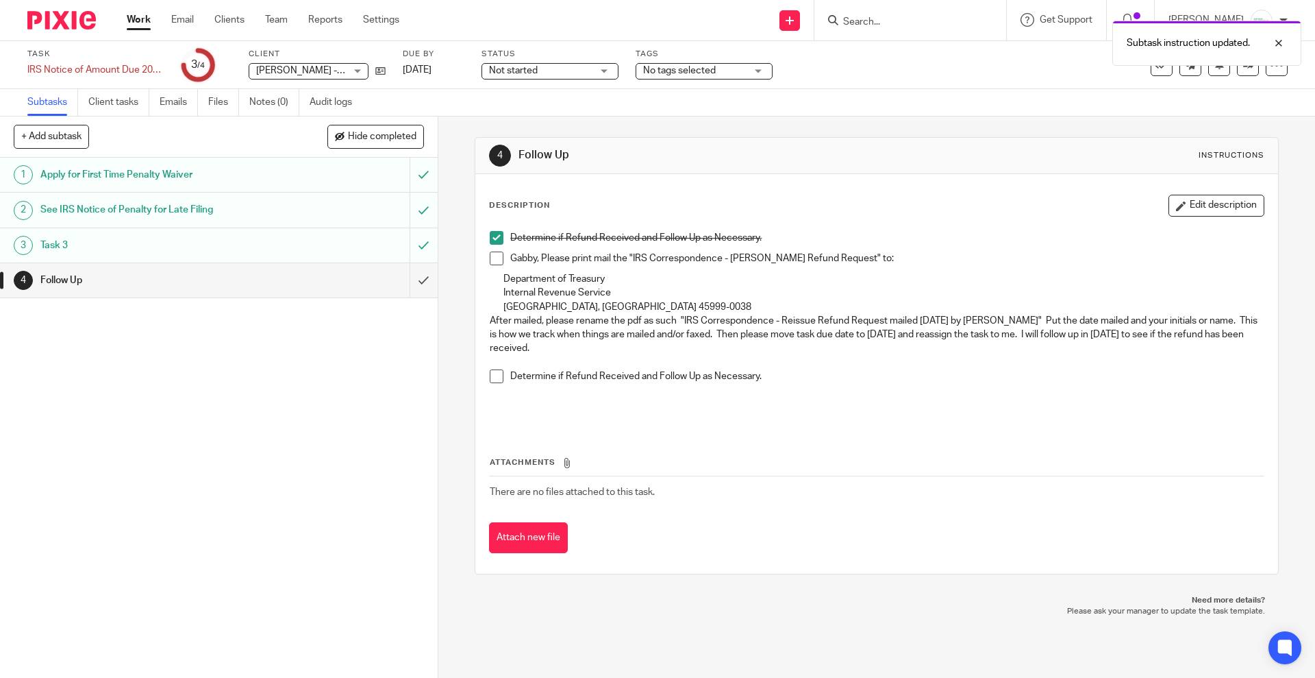
click at [545, 260] on p "Gabby, Please print mail the "IRS Correspondence - Reissue Refund Request" to:" at bounding box center [886, 258] width 753 height 14
click at [510, 260] on p "Gabby, Please print mail the "IRS Correspondence - Reissue Refund Request" to:" at bounding box center [886, 258] width 753 height 14
click at [504, 255] on li "Gabby, Please print mail the "IRS Correspondence - Reissue Refund Request" to:" at bounding box center [877, 261] width 774 height 21
drag, startPoint x: 613, startPoint y: 351, endPoint x: 507, endPoint y: 258, distance: 141.3
click at [507, 258] on div "Determine if Refund Received and Follow Up as Necessary. Gabby, Please print ma…" at bounding box center [876, 325] width 787 height 203
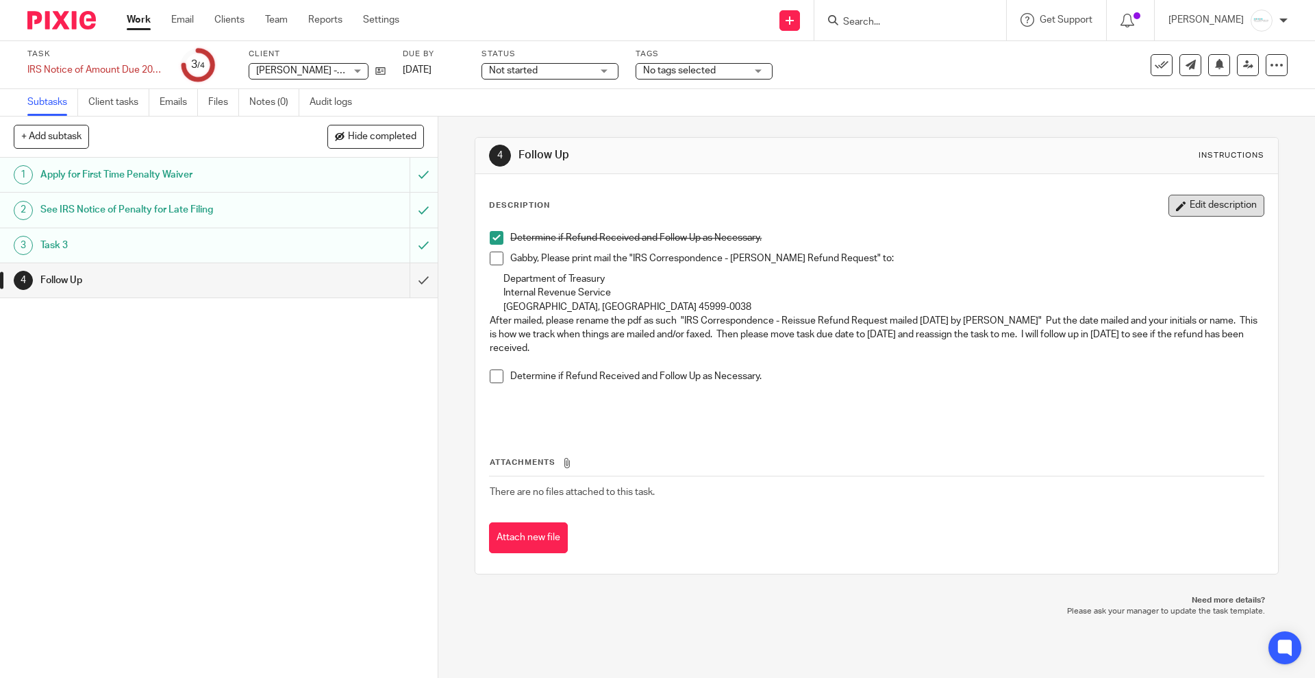
click at [1177, 206] on button "Edit description" at bounding box center [1217, 206] width 96 height 22
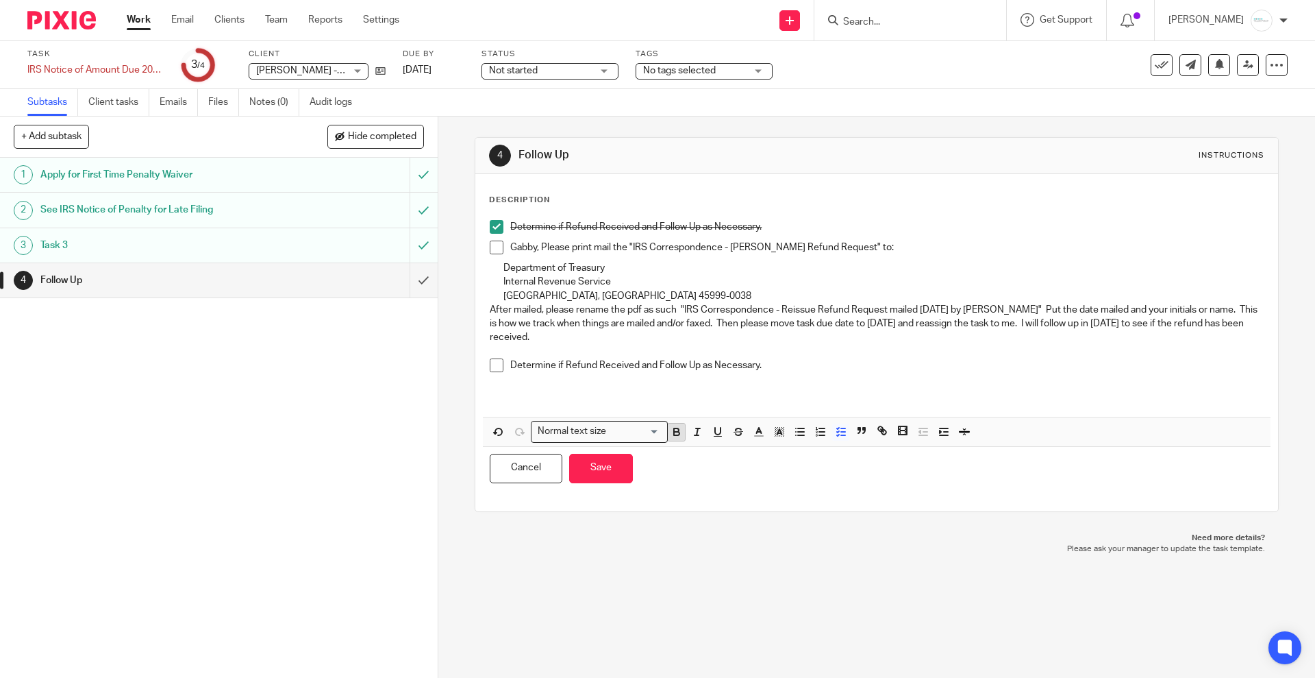
click at [676, 432] on icon "button" at bounding box center [677, 431] width 12 height 12
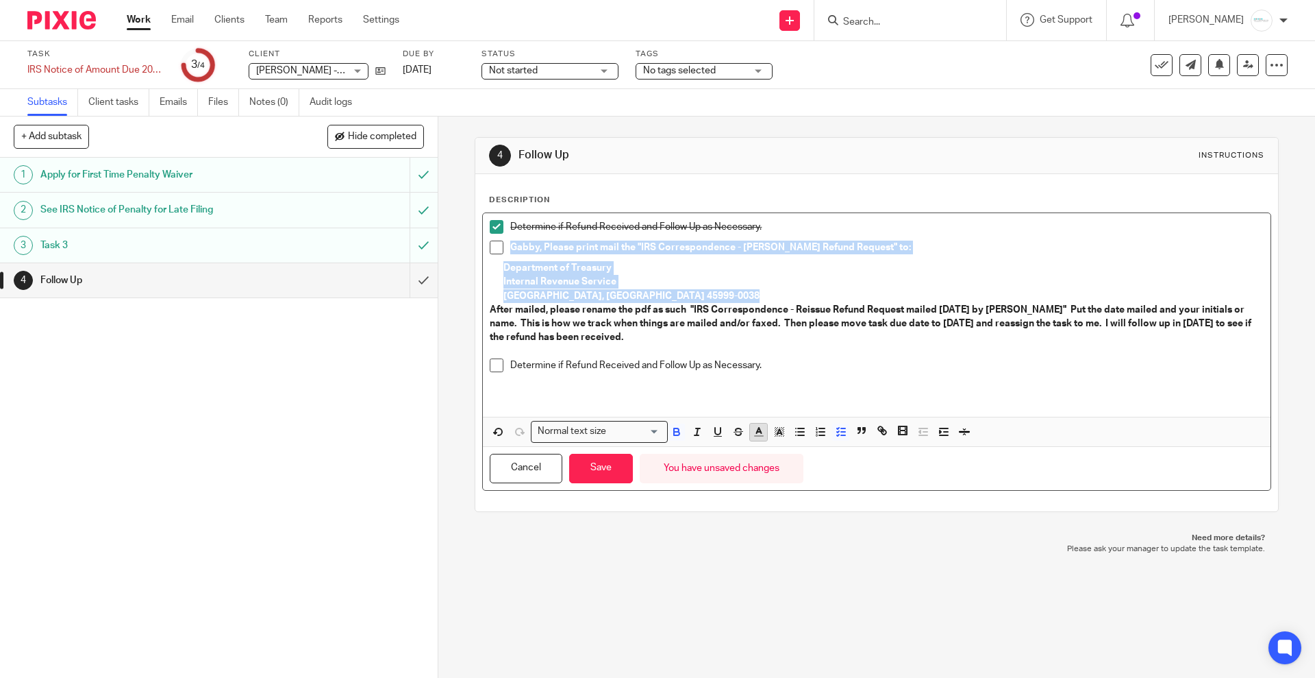
click at [757, 432] on line "button" at bounding box center [758, 432] width 3 height 0
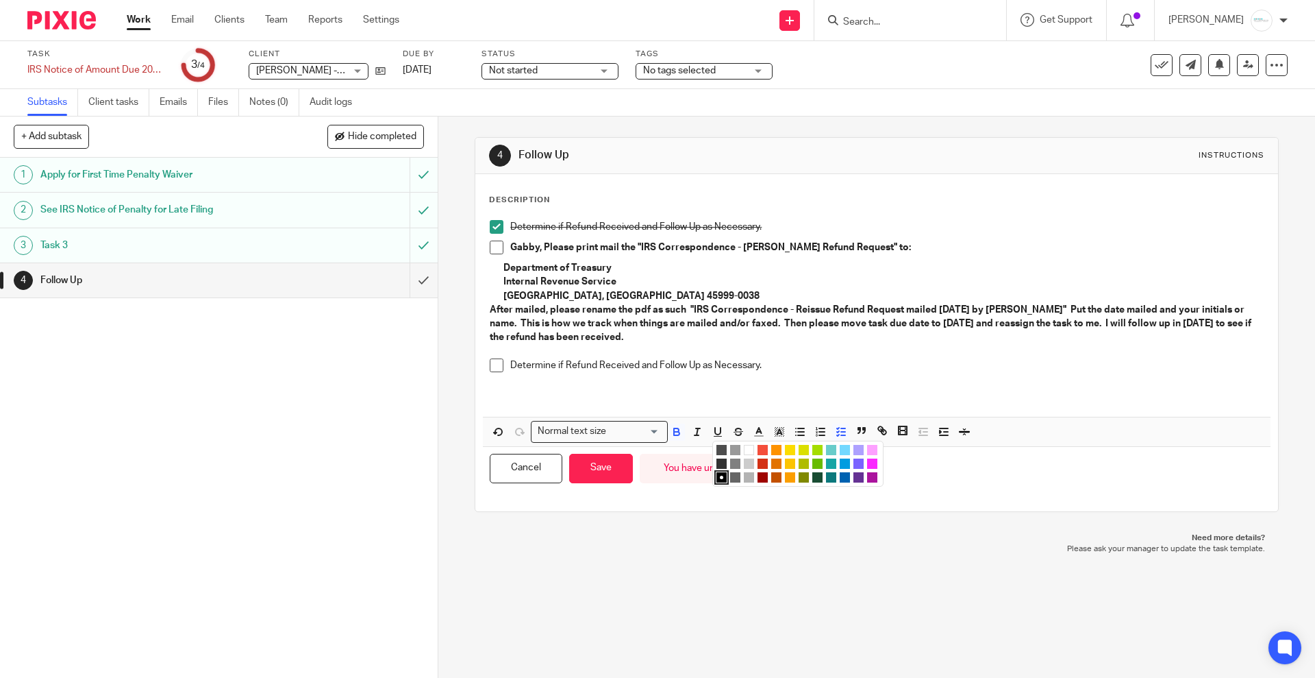
click at [868, 463] on li "color:#FA28FF" at bounding box center [872, 463] width 10 height 10
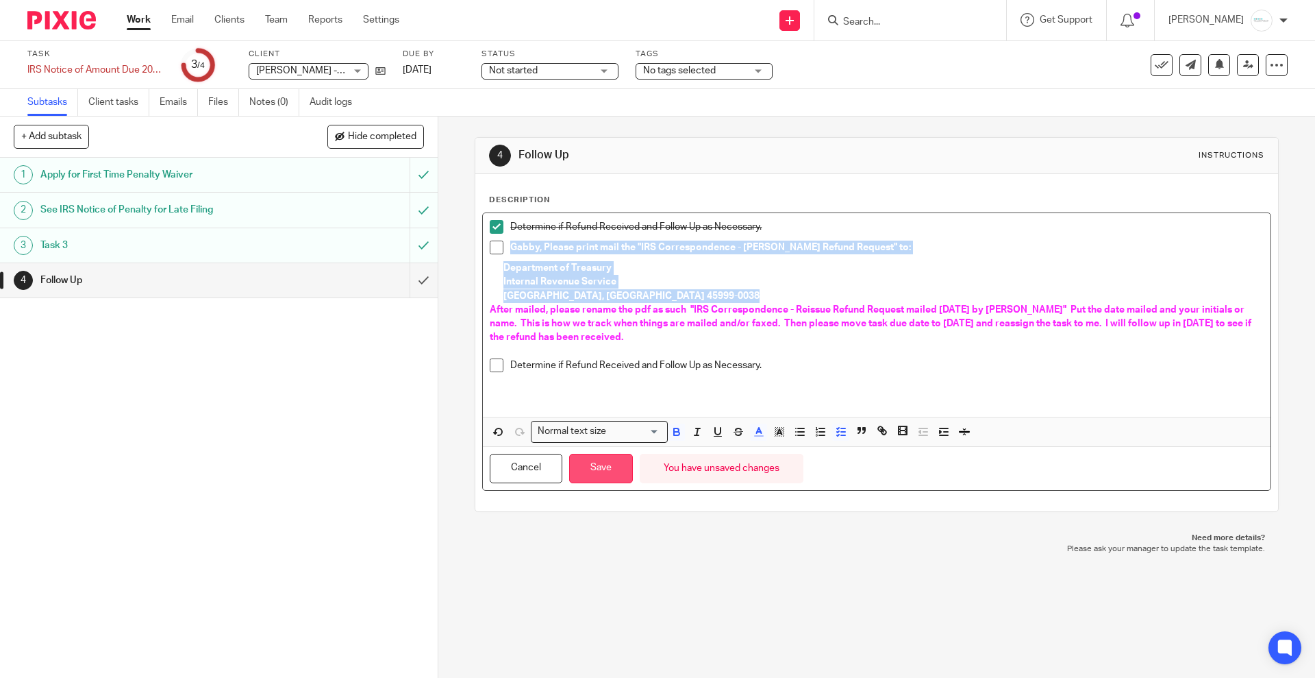
click at [597, 475] on button "Save" at bounding box center [601, 468] width 64 height 29
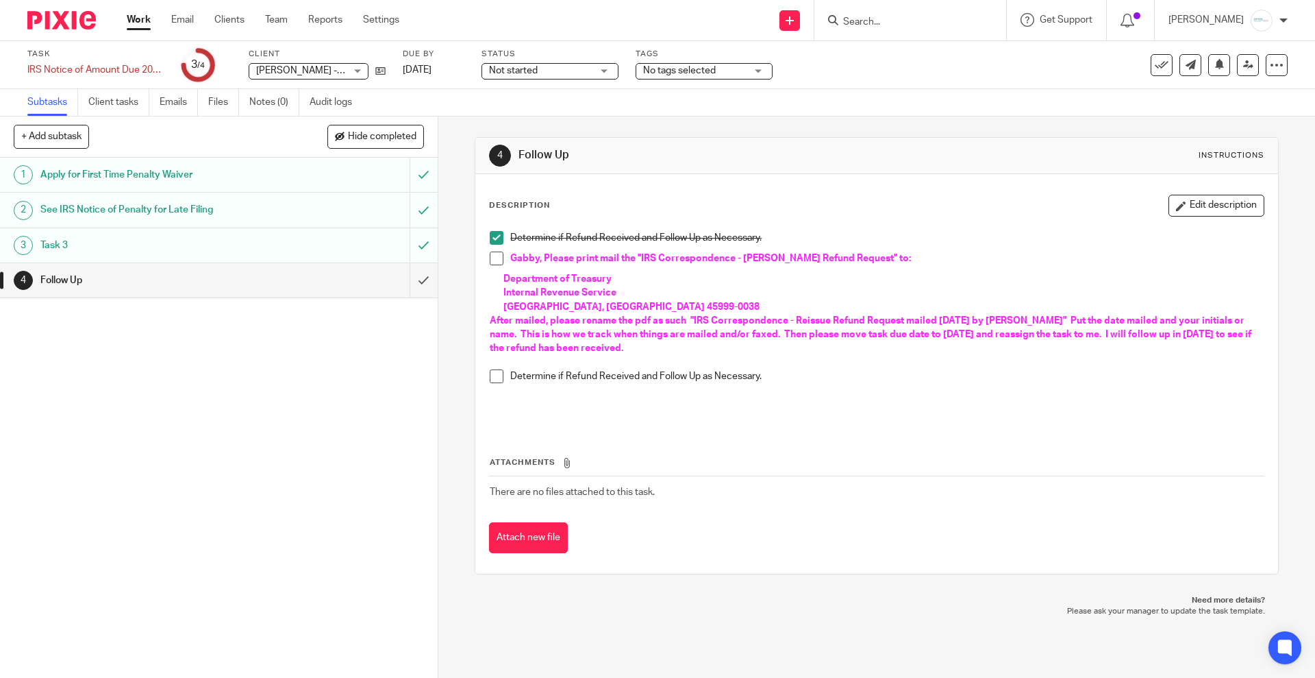
click at [904, 206] on div "Description Edit description" at bounding box center [876, 206] width 775 height 22
click at [447, 68] on link "Dec 28, 2021" at bounding box center [434, 70] width 62 height 14
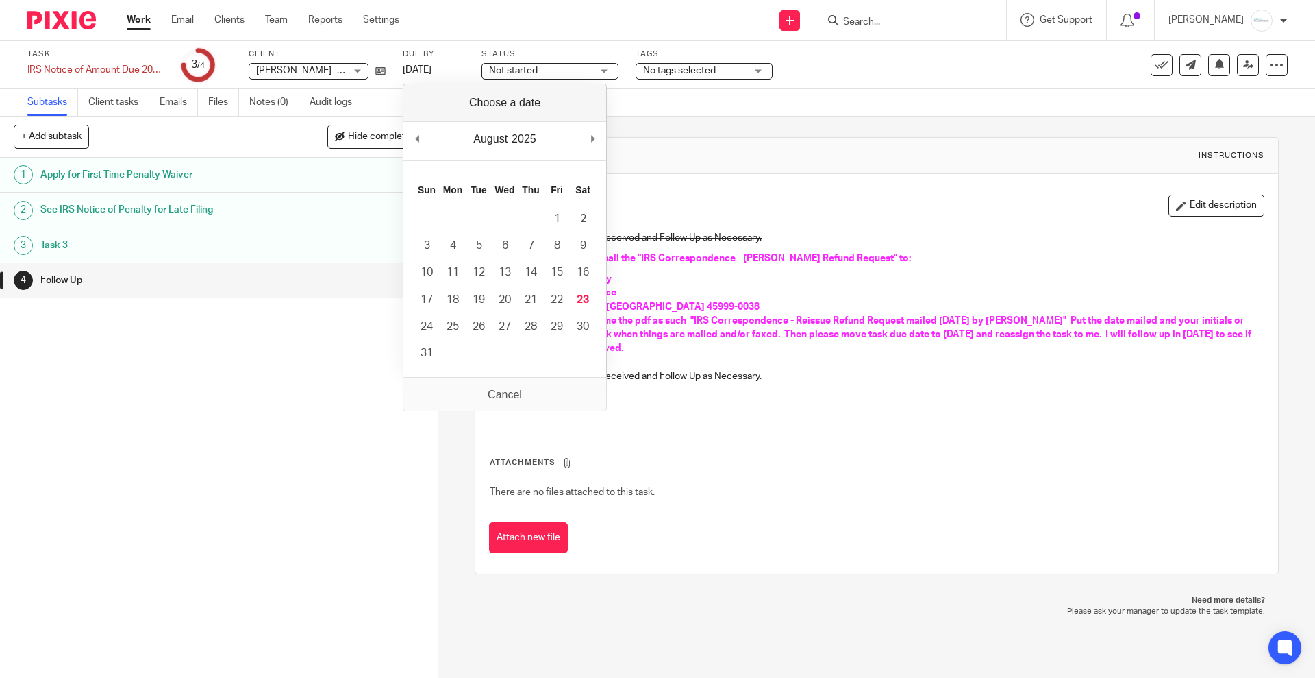
click at [761, 283] on p "Department of Treasury" at bounding box center [884, 279] width 760 height 14
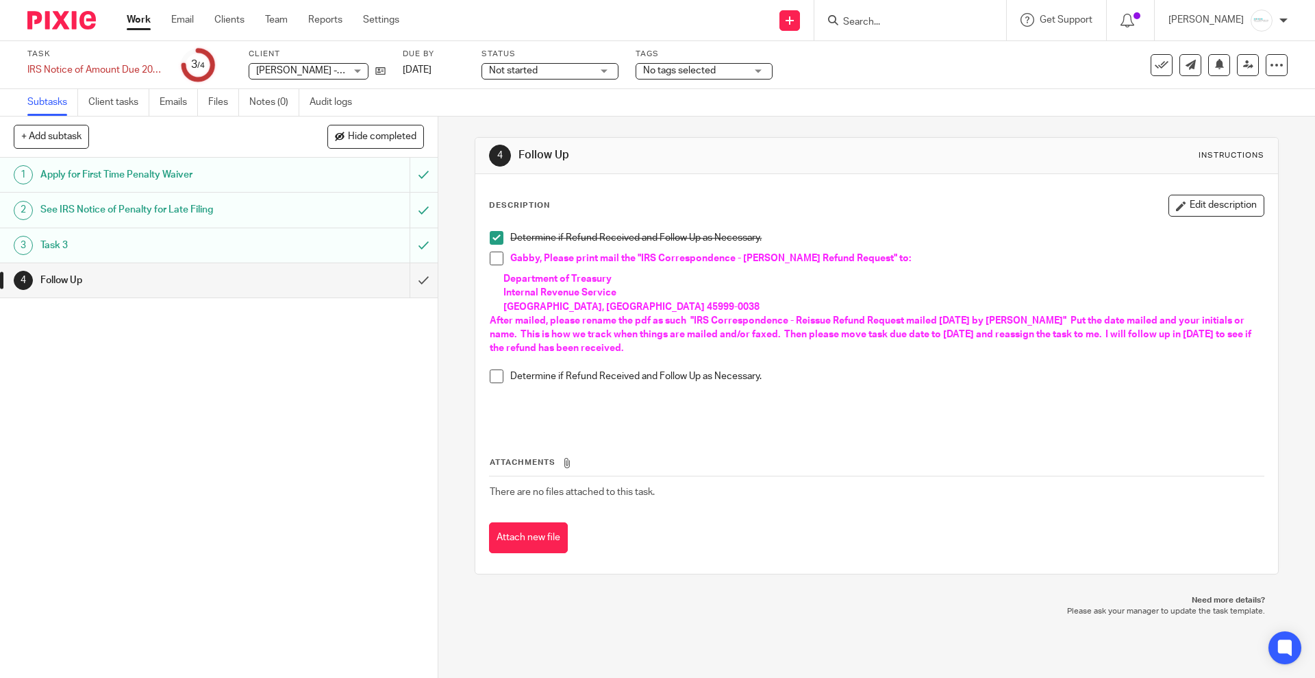
click at [861, 259] on span "Gabby, Please print mail the "IRS Correspondence - Reissue Refund Request" to:" at bounding box center [710, 259] width 401 height 10
click at [1005, 280] on p "Department of Treasury" at bounding box center [884, 279] width 760 height 14
drag, startPoint x: 1168, startPoint y: 205, endPoint x: 1133, endPoint y: 211, distance: 36.2
click at [1169, 206] on button "Edit description" at bounding box center [1217, 206] width 96 height 22
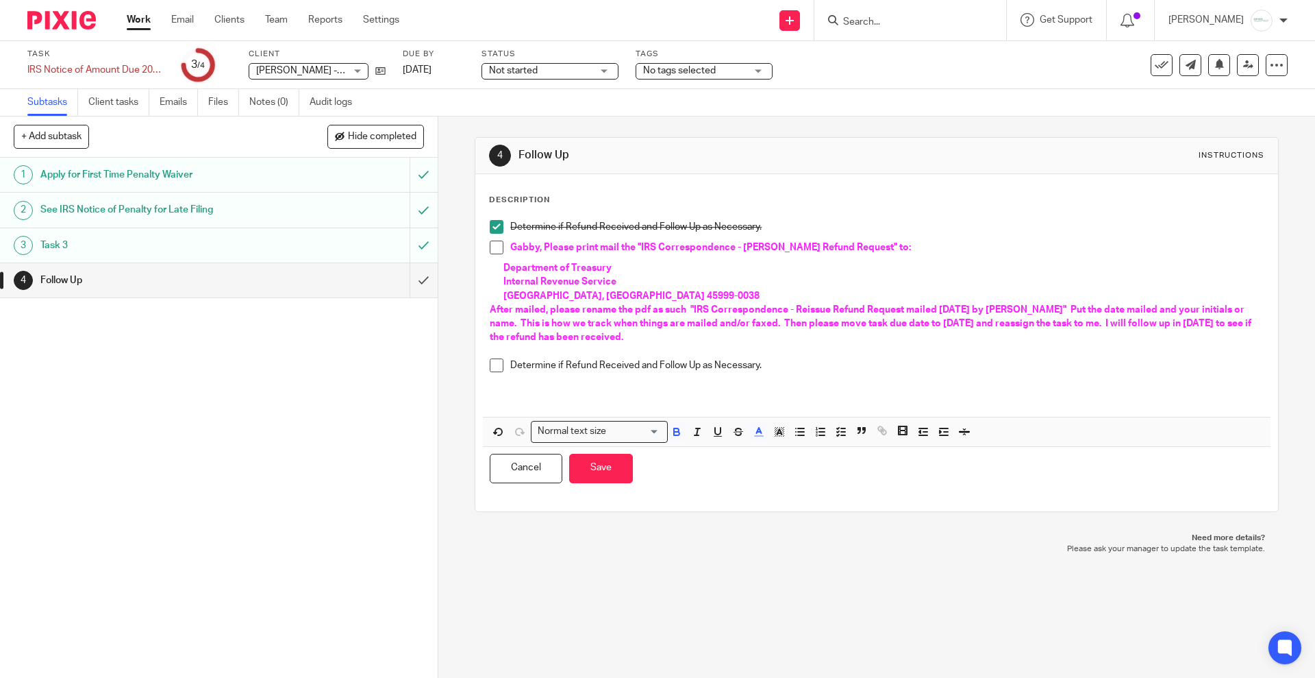
click at [859, 249] on span "Gabby, Please print mail the "IRS Correspondence - Reissue Refund Request" to:" at bounding box center [710, 248] width 401 height 10
click at [452, 71] on link "Dec 28, 2021" at bounding box center [434, 70] width 62 height 14
click at [604, 454] on button "Save" at bounding box center [601, 468] width 64 height 29
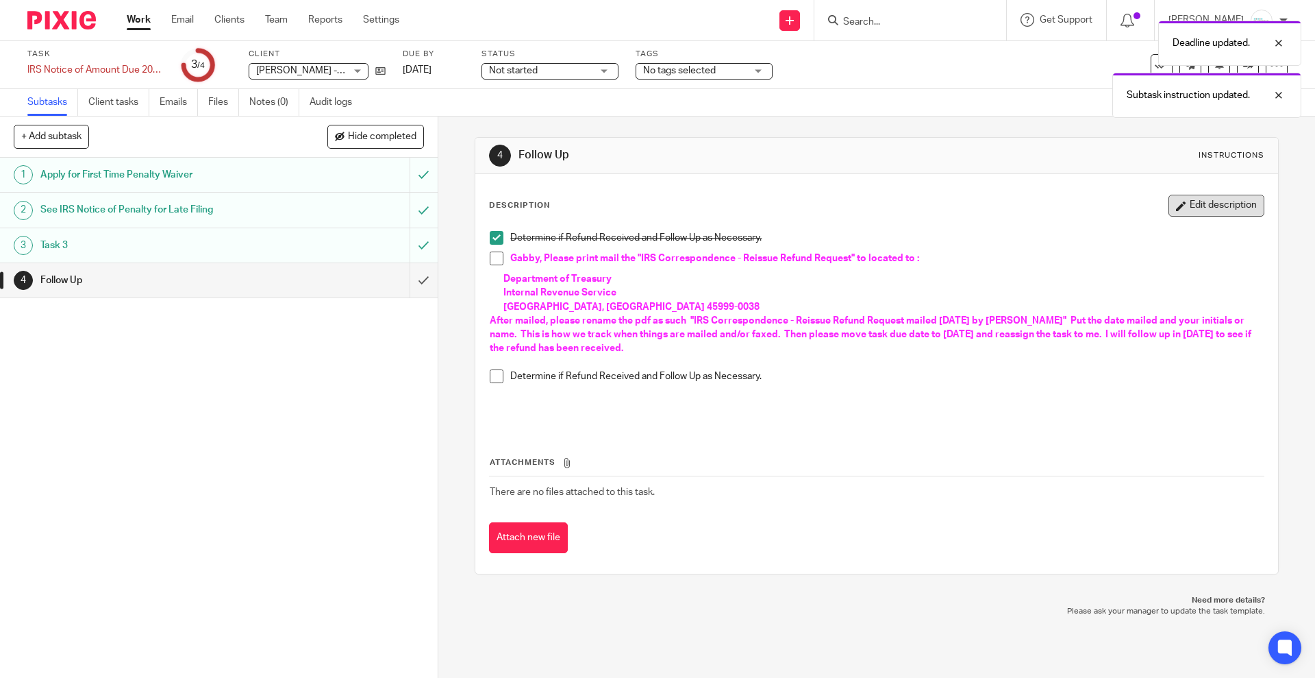
click at [1184, 210] on button "Edit description" at bounding box center [1217, 206] width 96 height 22
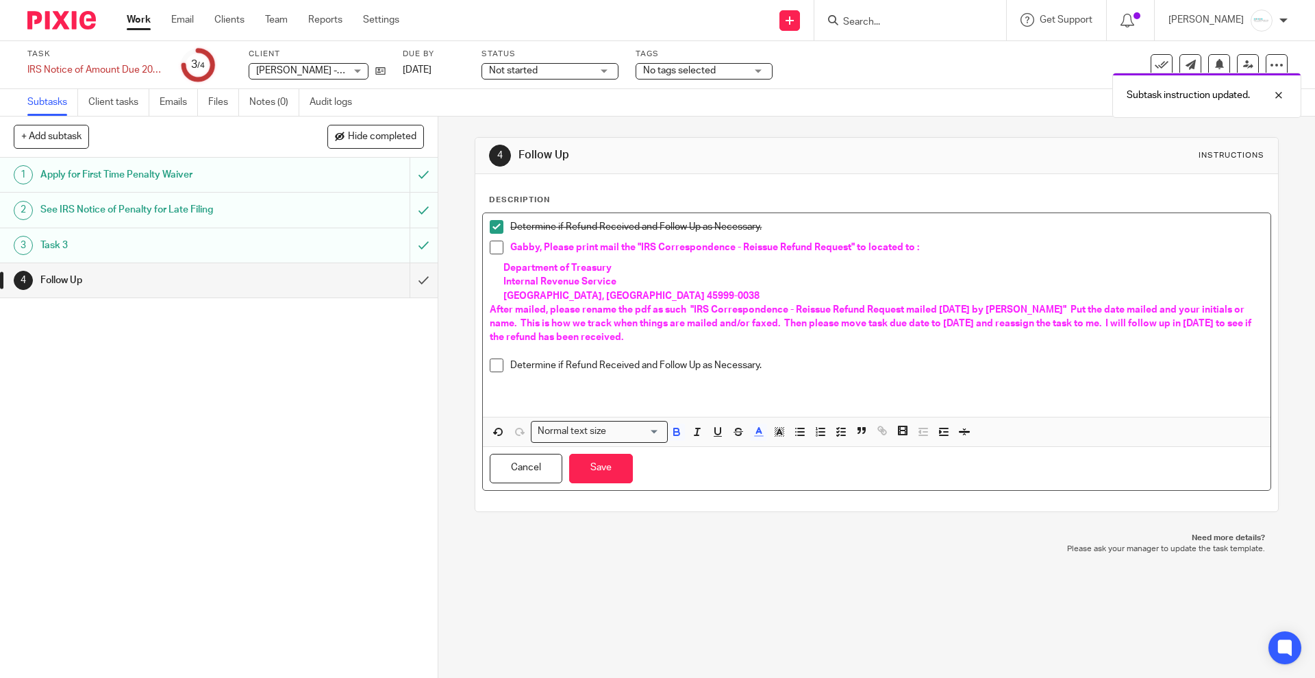
click at [1222, 306] on span "After mailed, please rename the pdf as such "IRS Correspondence - Reissue Refun…" at bounding box center [872, 324] width 764 height 38
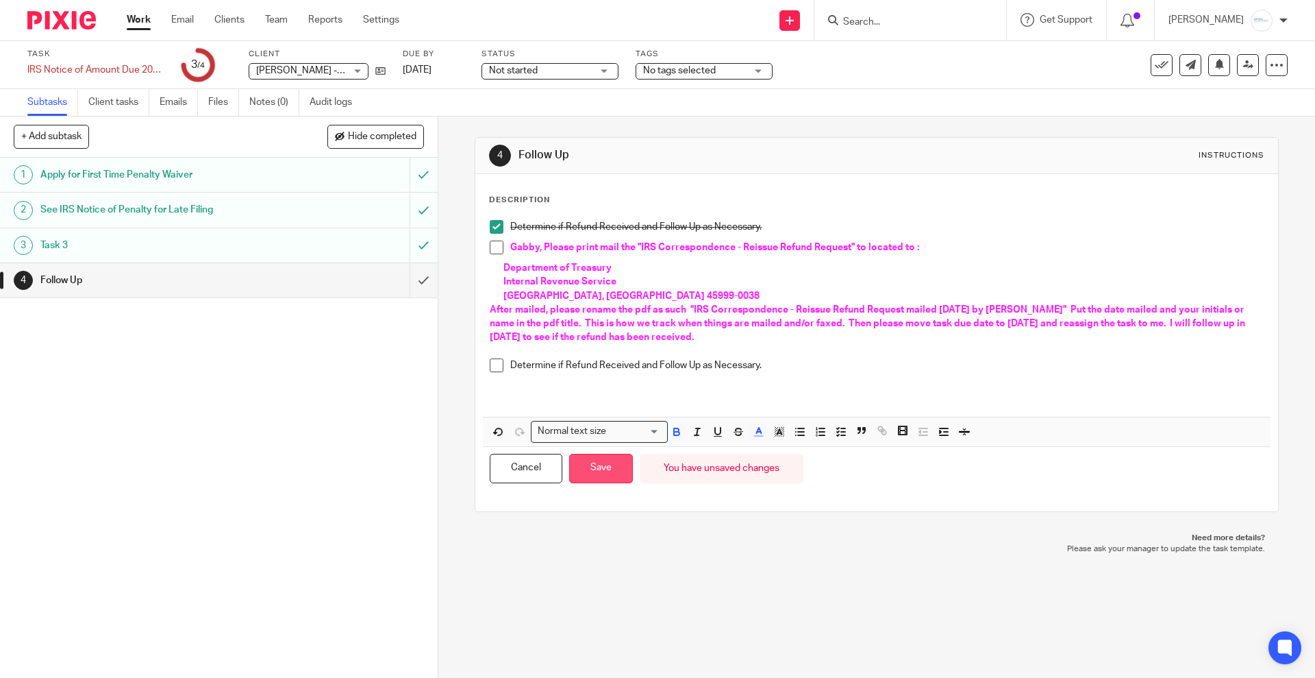
click at [597, 464] on button "Save" at bounding box center [601, 468] width 64 height 29
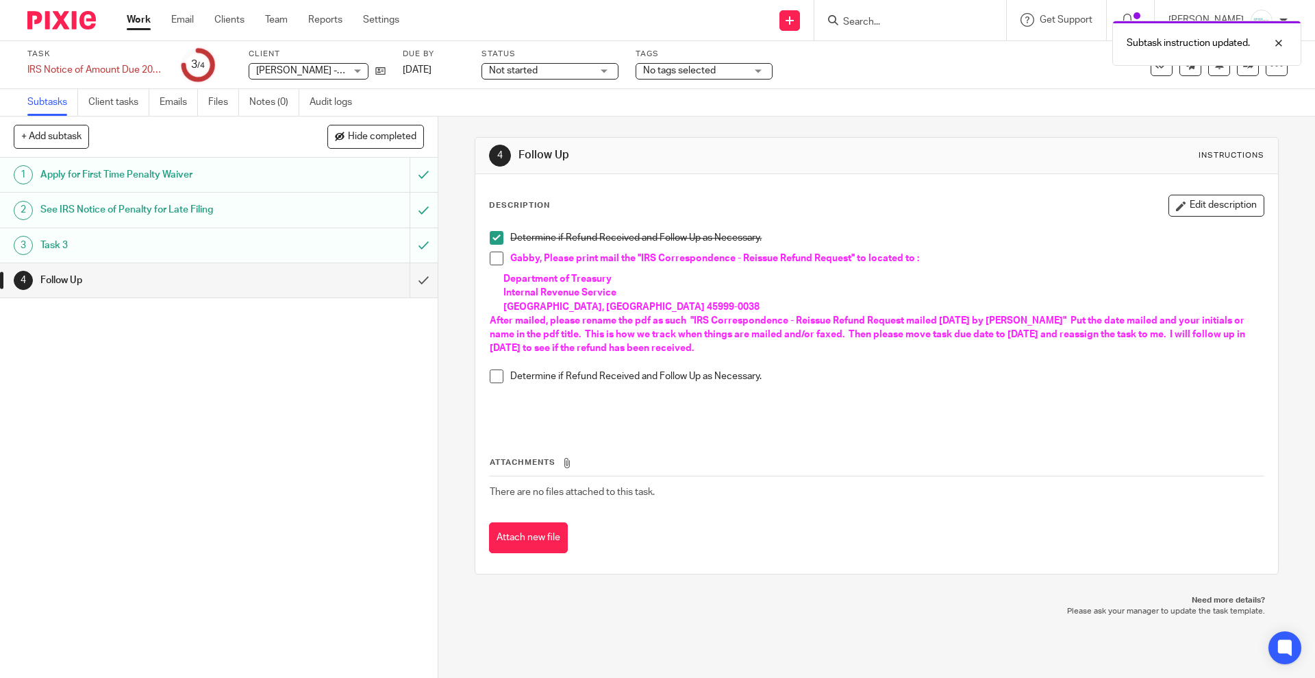
click at [946, 153] on div "4 Follow Up Instructions" at bounding box center [876, 156] width 775 height 22
click at [1237, 74] on link at bounding box center [1248, 65] width 22 height 22
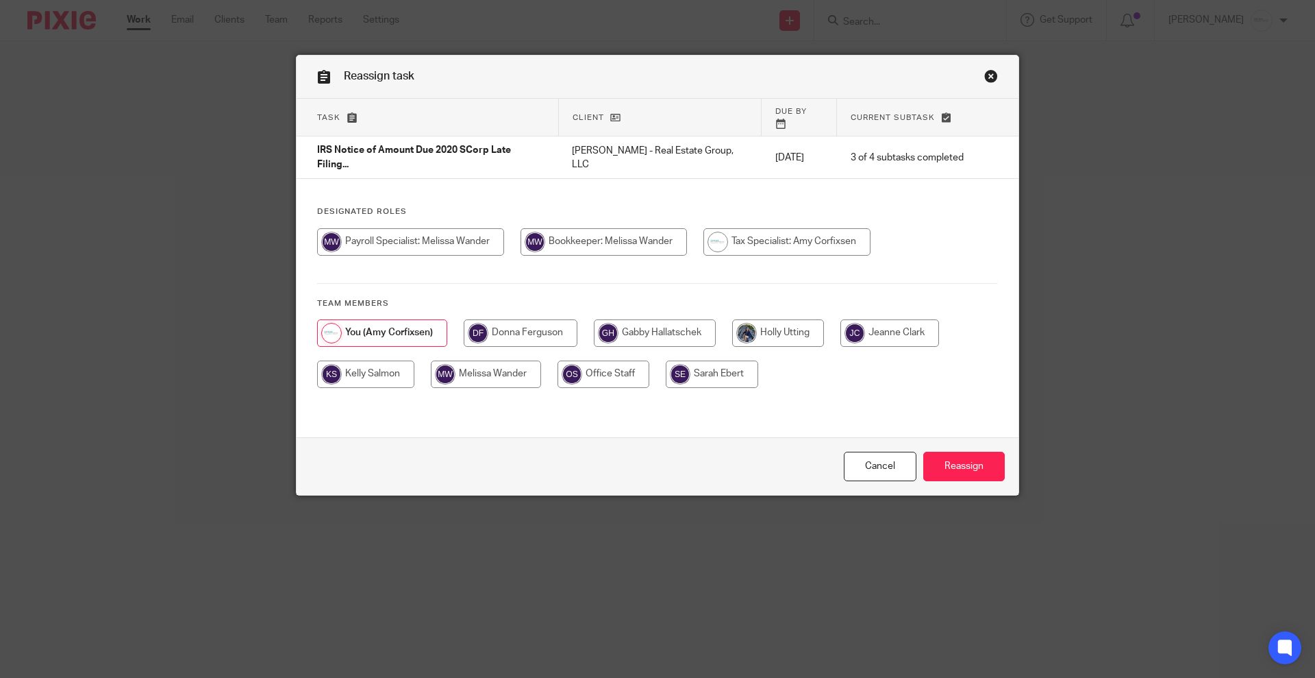
click at [649, 323] on input "radio" at bounding box center [655, 332] width 122 height 27
radio input "true"
click at [963, 459] on input "Reassign" at bounding box center [965, 466] width 82 height 29
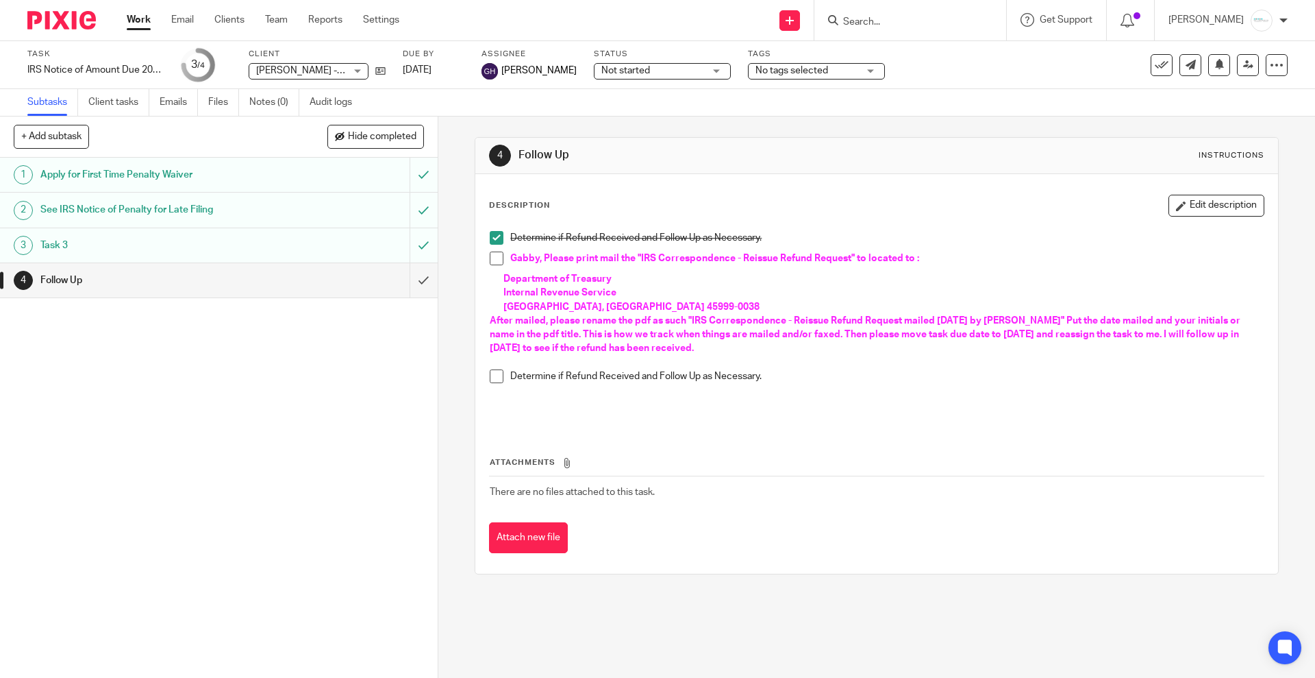
click at [879, 415] on p at bounding box center [877, 404] width 774 height 28
click at [1214, 197] on button "Edit description" at bounding box center [1217, 206] width 96 height 22
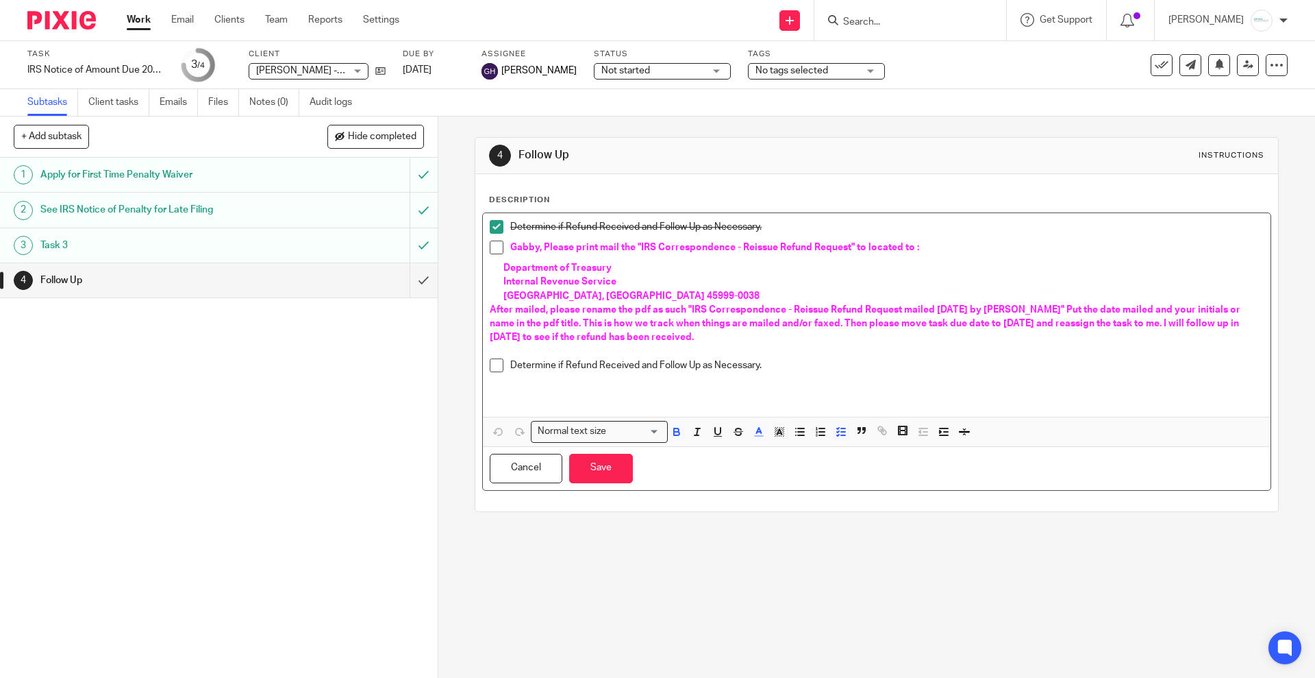
click at [909, 245] on span "Gabby, Please print mail the "IRS Correspondence - Reissue Refund Request" to l…" at bounding box center [714, 248] width 409 height 10
drag, startPoint x: 863, startPoint y: 245, endPoint x: 906, endPoint y: 249, distance: 43.4
click at [906, 249] on span "Gabby, Please print mail the "IRS Correspondence - Reissue Refund Request" to l…" at bounding box center [714, 248] width 409 height 10
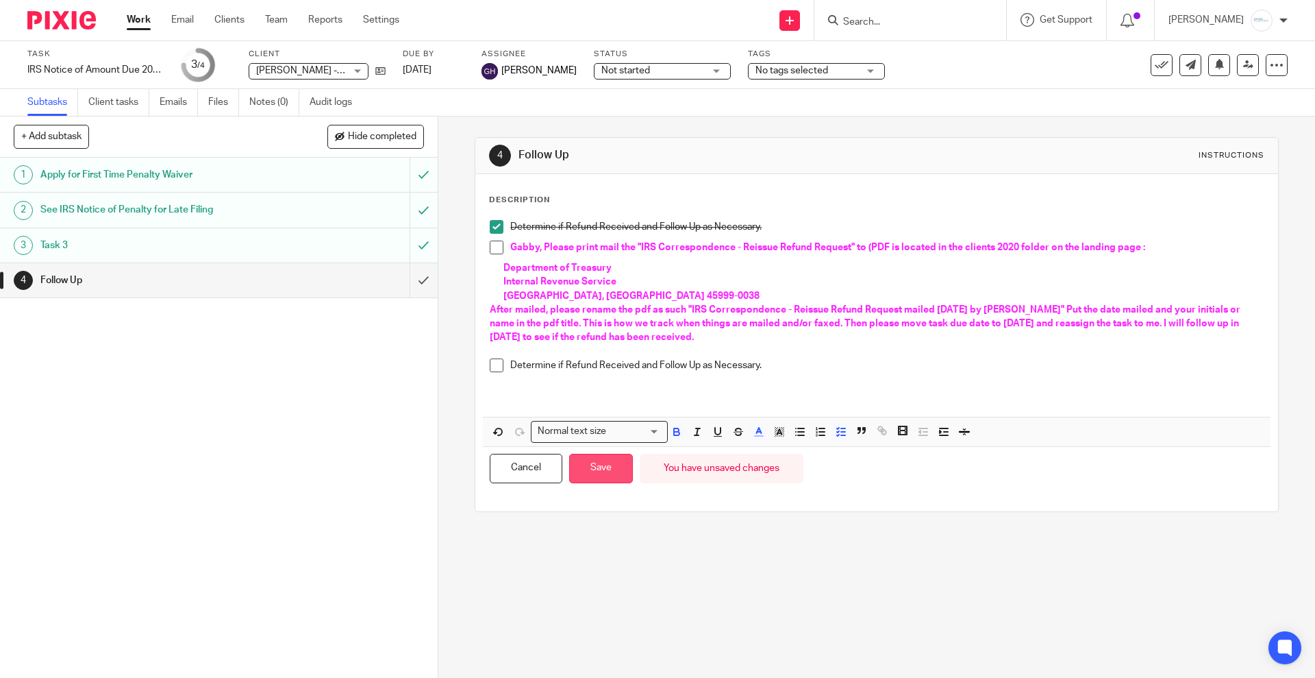
click at [602, 475] on button "Save" at bounding box center [601, 468] width 64 height 29
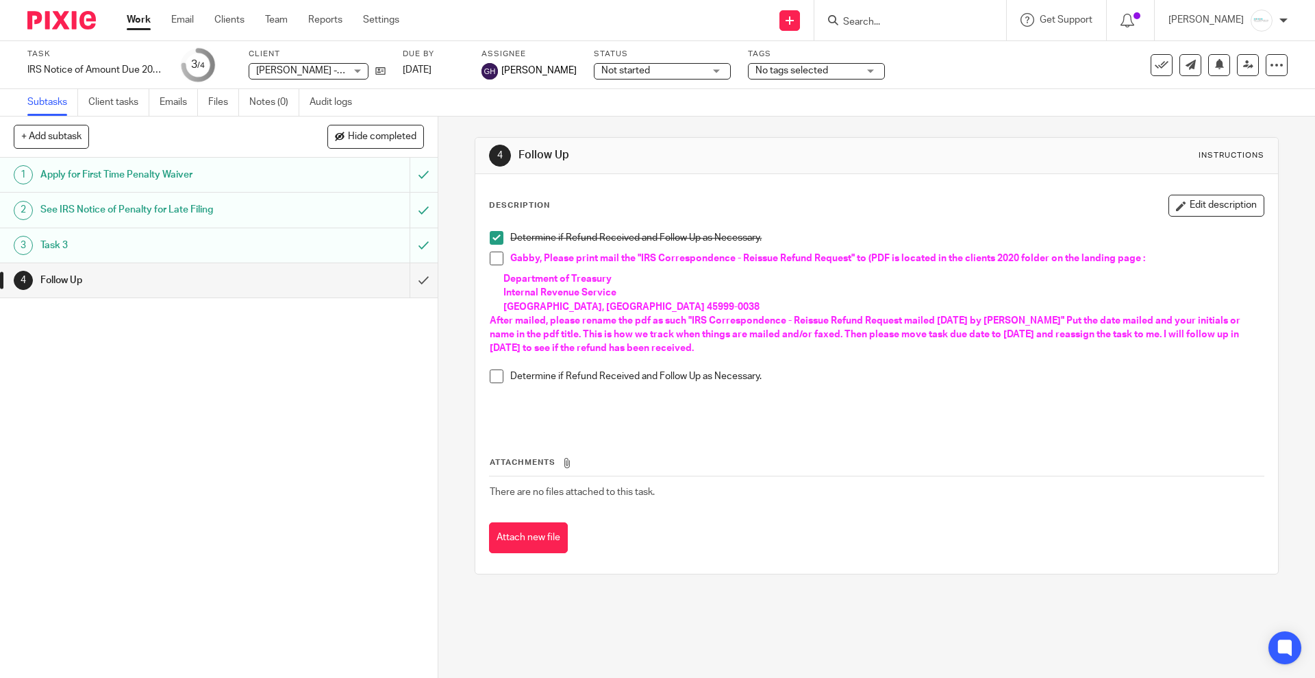
click at [694, 161] on h1 "Follow Up" at bounding box center [713, 155] width 388 height 14
click at [382, 71] on icon at bounding box center [380, 71] width 10 height 10
click at [1172, 206] on button "Edit description" at bounding box center [1217, 206] width 96 height 22
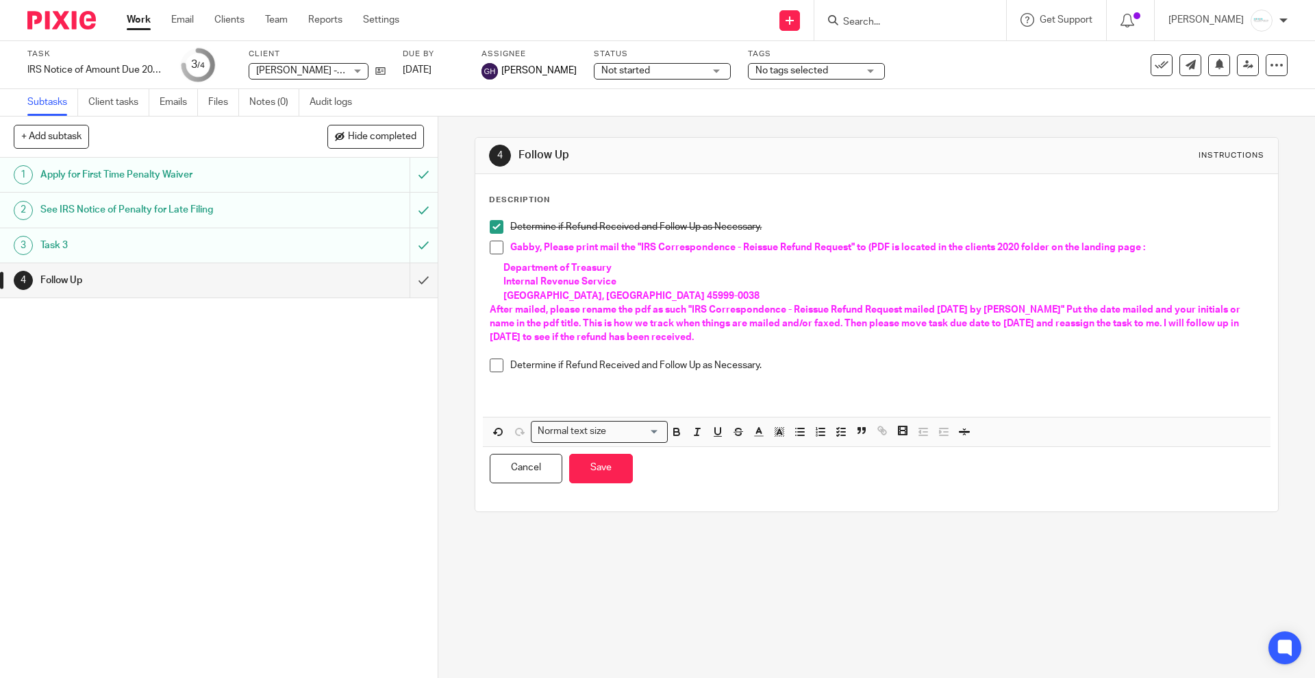
click at [746, 340] on p "After mailed, please rename the pdf as such "IRS Correspondence - Reissue Refun…" at bounding box center [877, 324] width 774 height 42
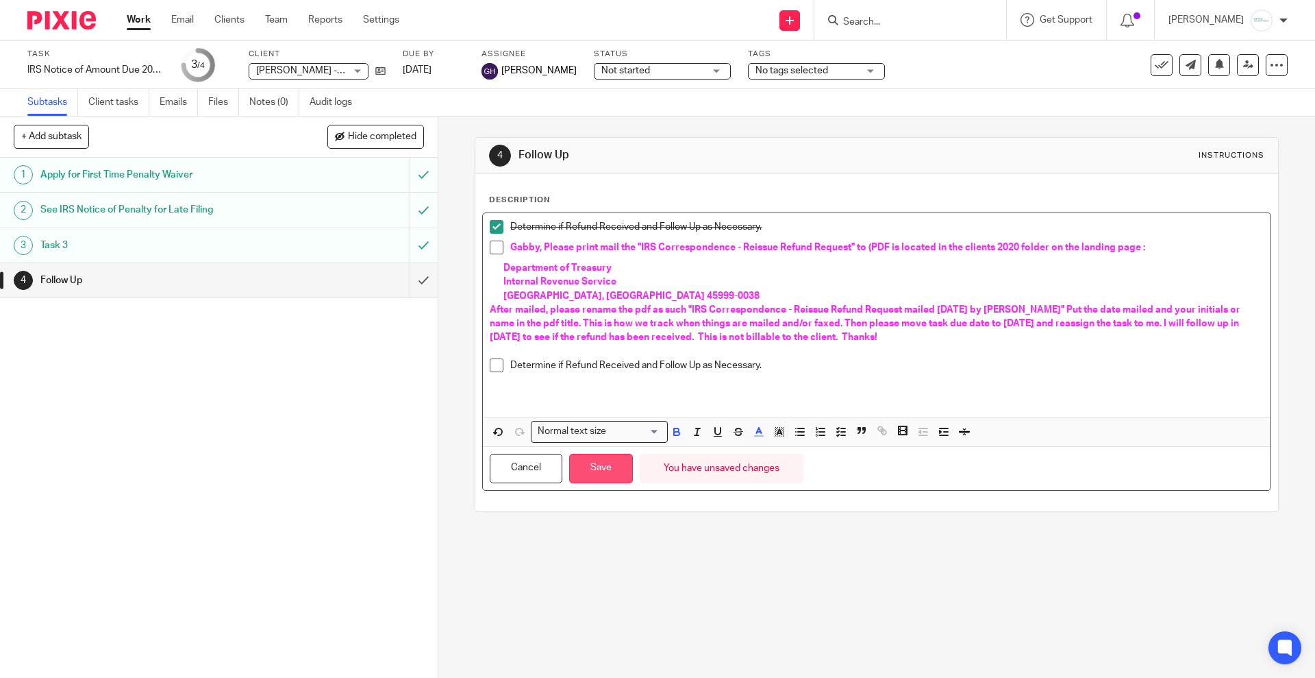
click at [584, 480] on button "Save" at bounding box center [601, 468] width 64 height 29
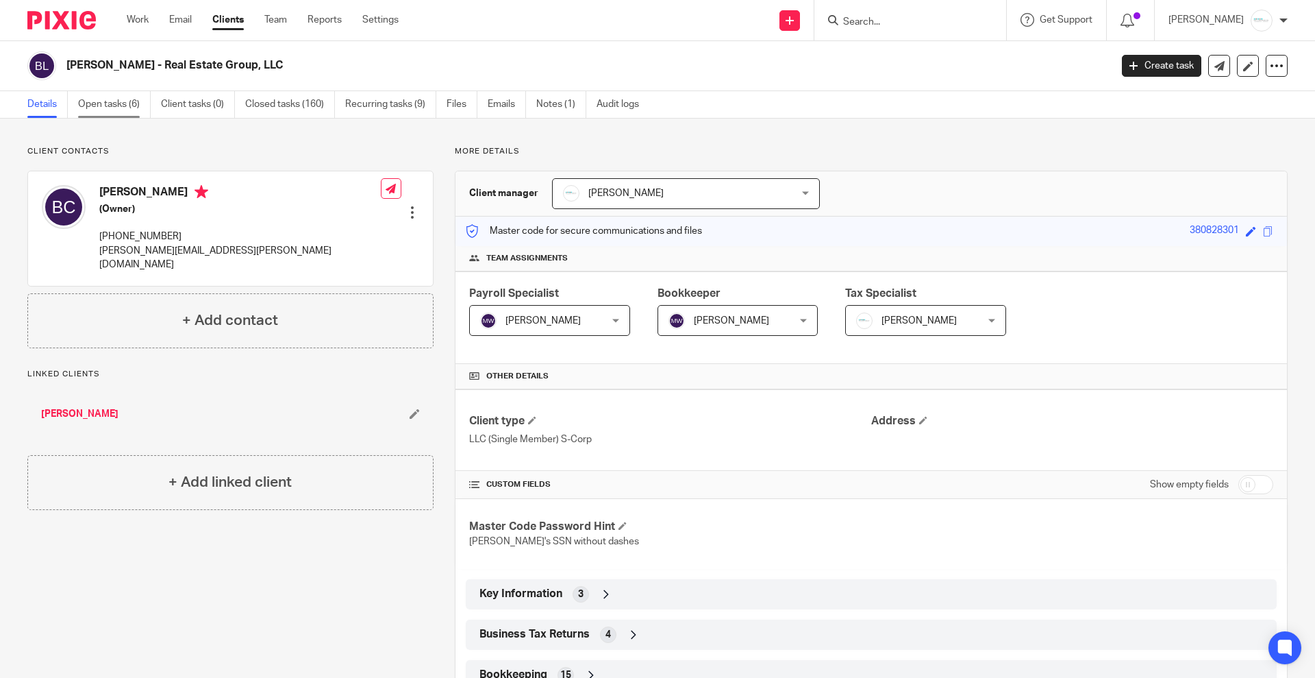
click at [121, 100] on link "Open tasks (6)" at bounding box center [114, 104] width 73 height 27
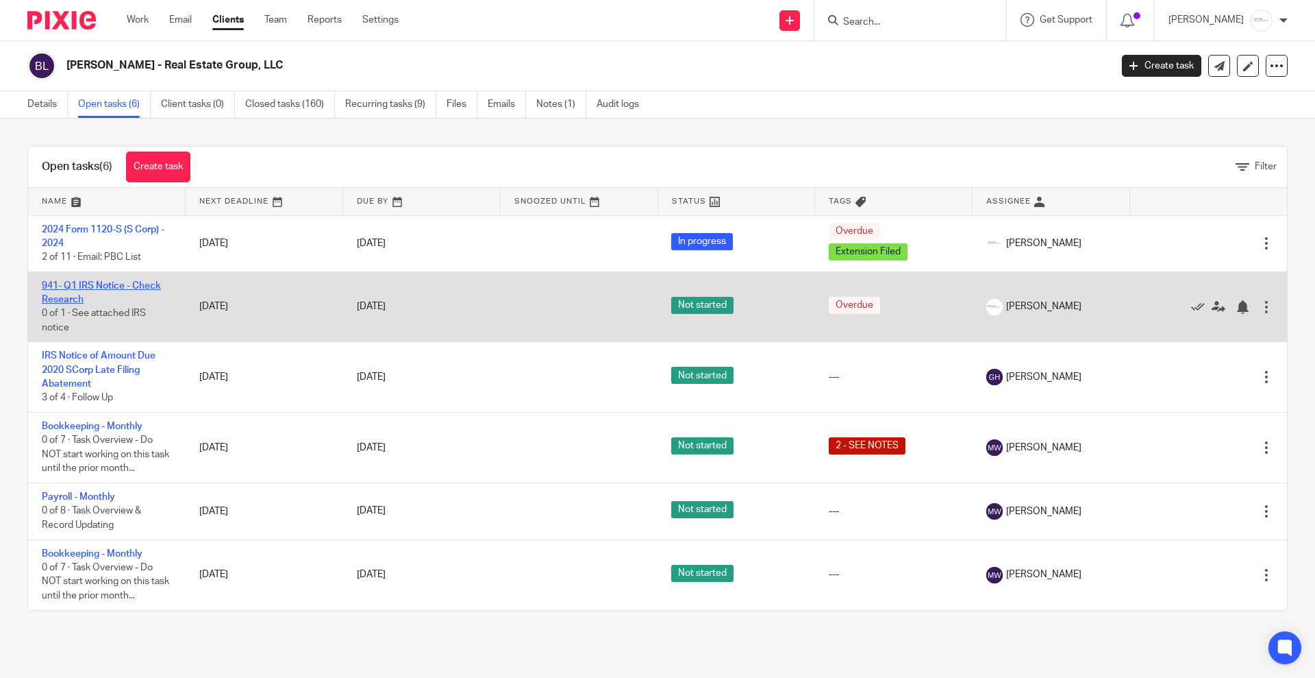
click at [111, 282] on link "941- Q1 IRS Notice - Check Research" at bounding box center [101, 292] width 119 height 23
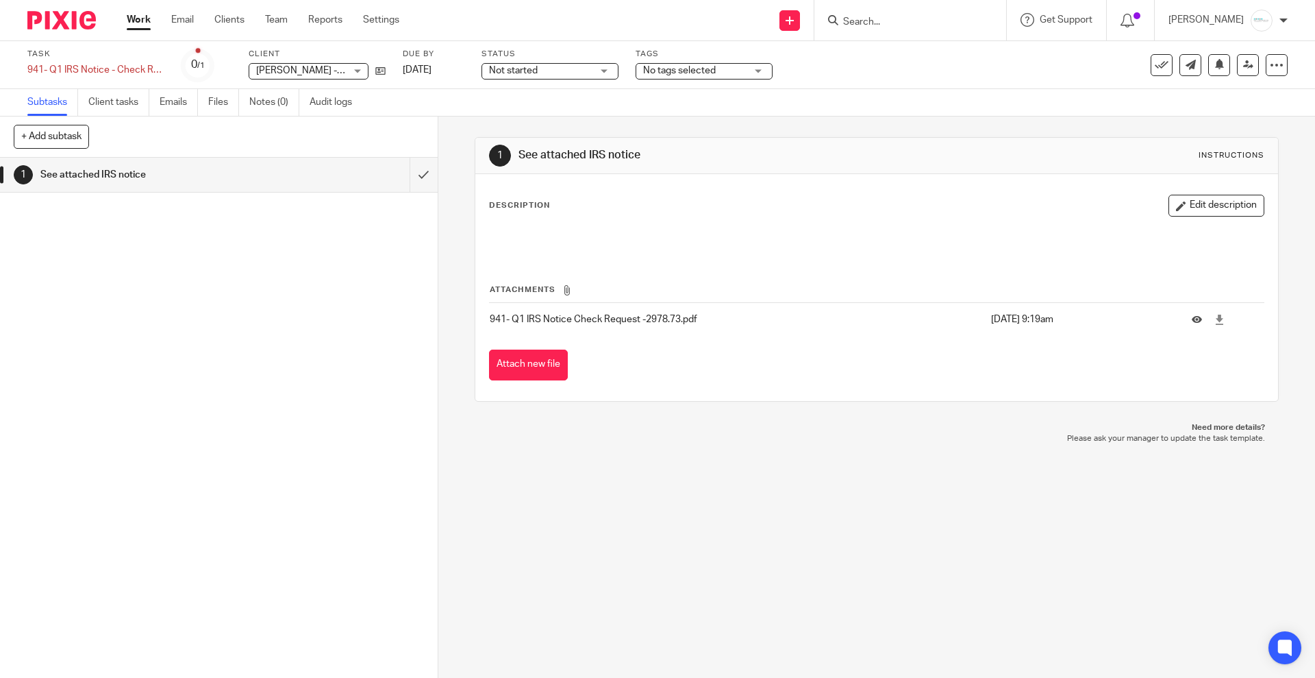
click at [597, 319] on p "941- Q1 IRS Notice Check Request -2978.73.pdf" at bounding box center [737, 319] width 494 height 14
click at [615, 316] on p "941- Q1 IRS Notice Check Request -2978.73.pdf" at bounding box center [737, 319] width 494 height 14
click at [1192, 317] on button at bounding box center [1202, 319] width 21 height 10
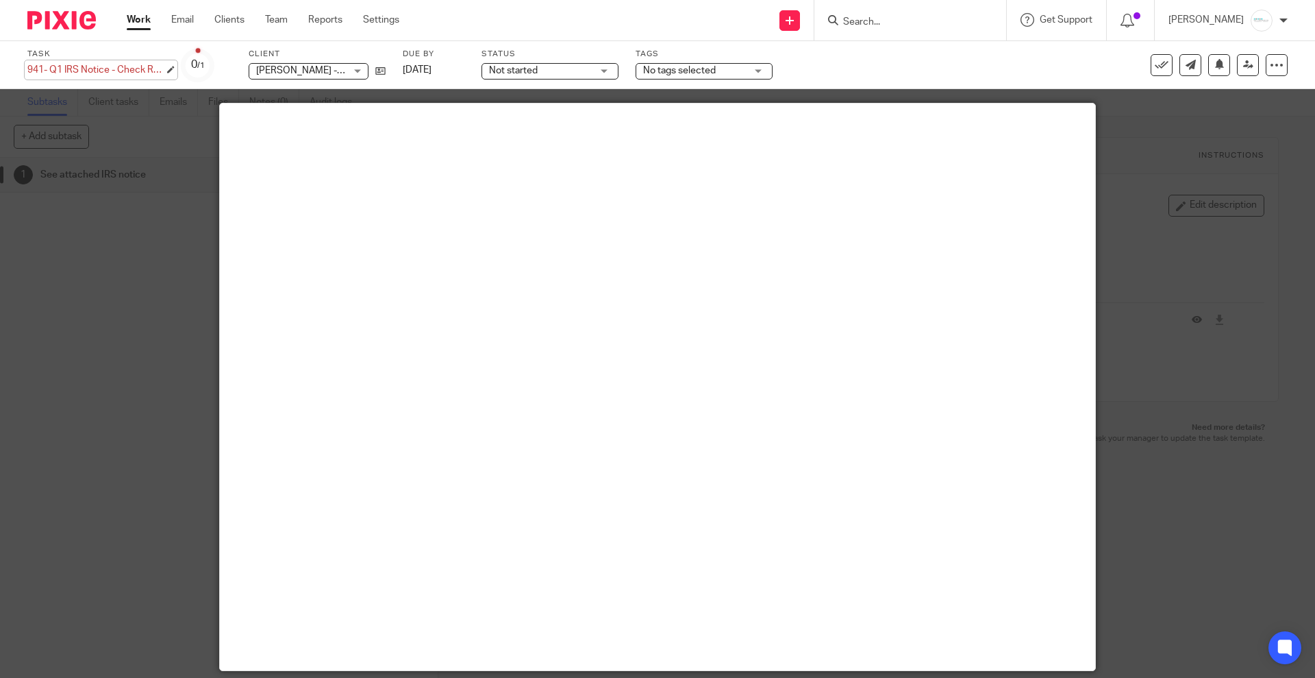
click at [143, 69] on div "941- Q1 IRS Notice - Check Research Save 941- Q1 IRS Notice - Check Research" at bounding box center [95, 70] width 137 height 14
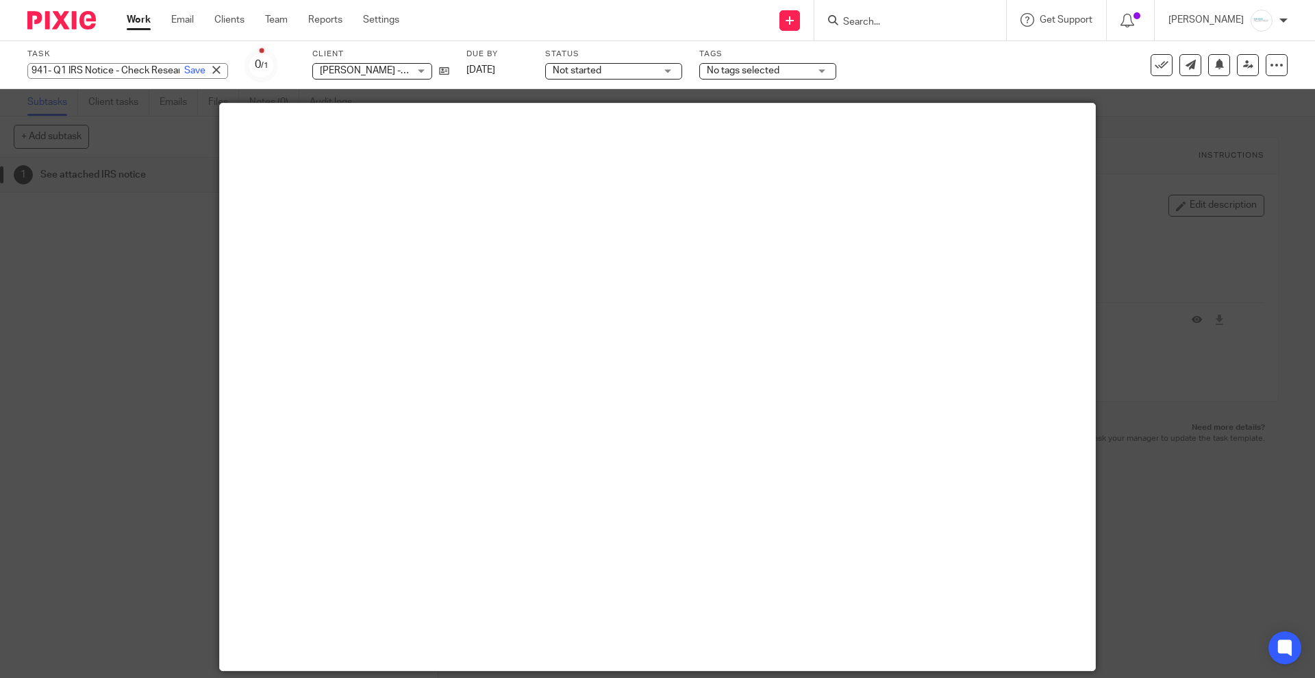
click at [118, 184] on div at bounding box center [657, 339] width 1315 height 678
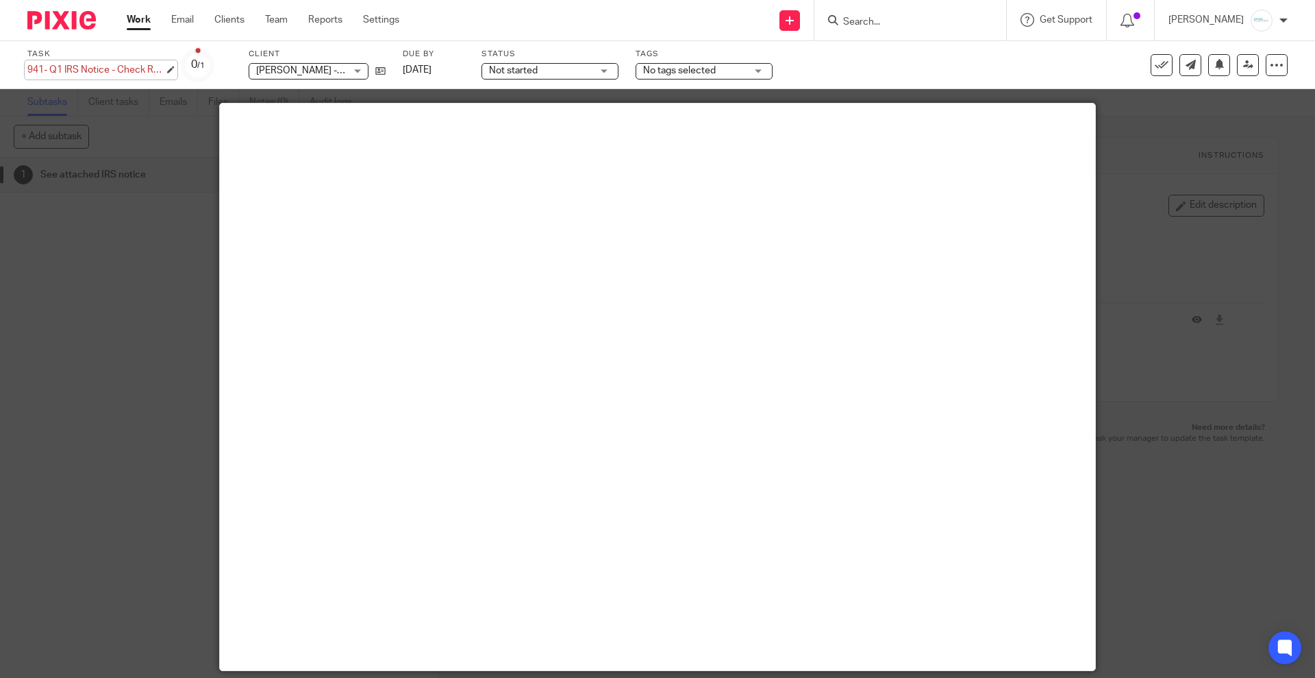
click at [62, 66] on div "941- Q1 IRS Notice - Check Research Save 941- Q1 IRS Notice - Check Research" at bounding box center [95, 70] width 137 height 14
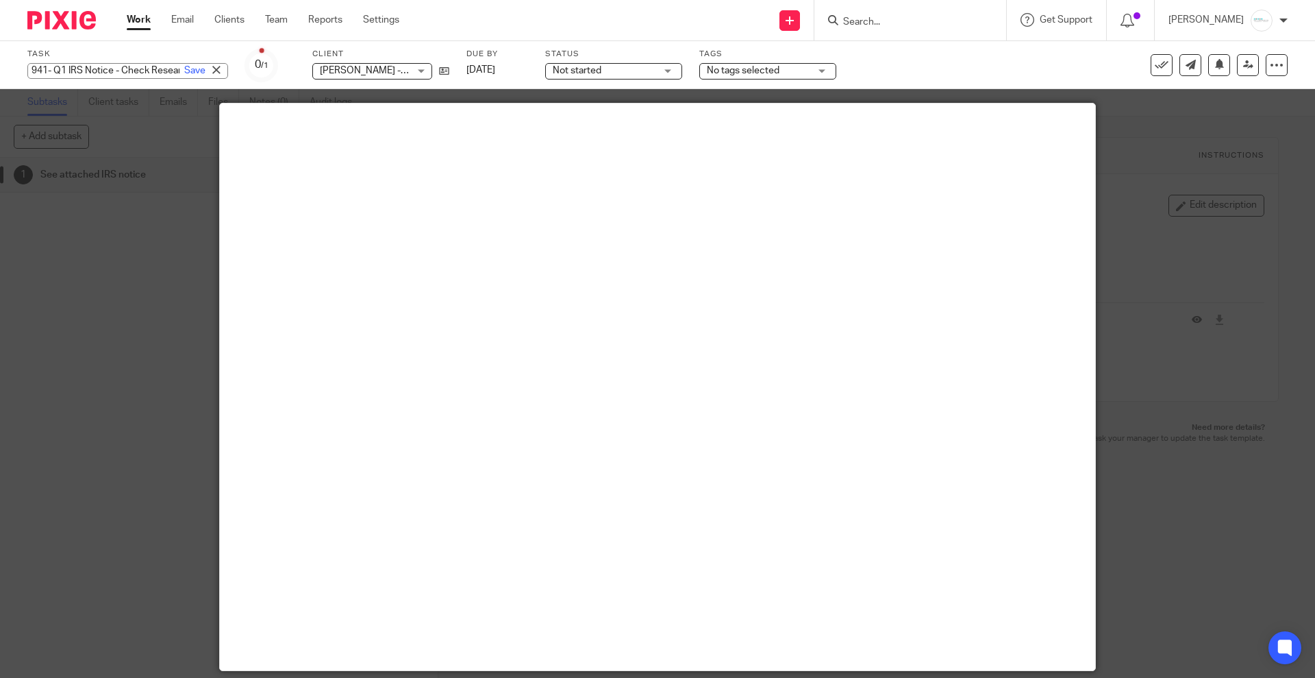
click at [64, 71] on input "941- Q1 IRS Notice - Check Research" at bounding box center [127, 71] width 201 height 16
type input "941- Q1 2022 IRS Notice - Check Research"
click at [184, 71] on link "Save" at bounding box center [194, 71] width 21 height 14
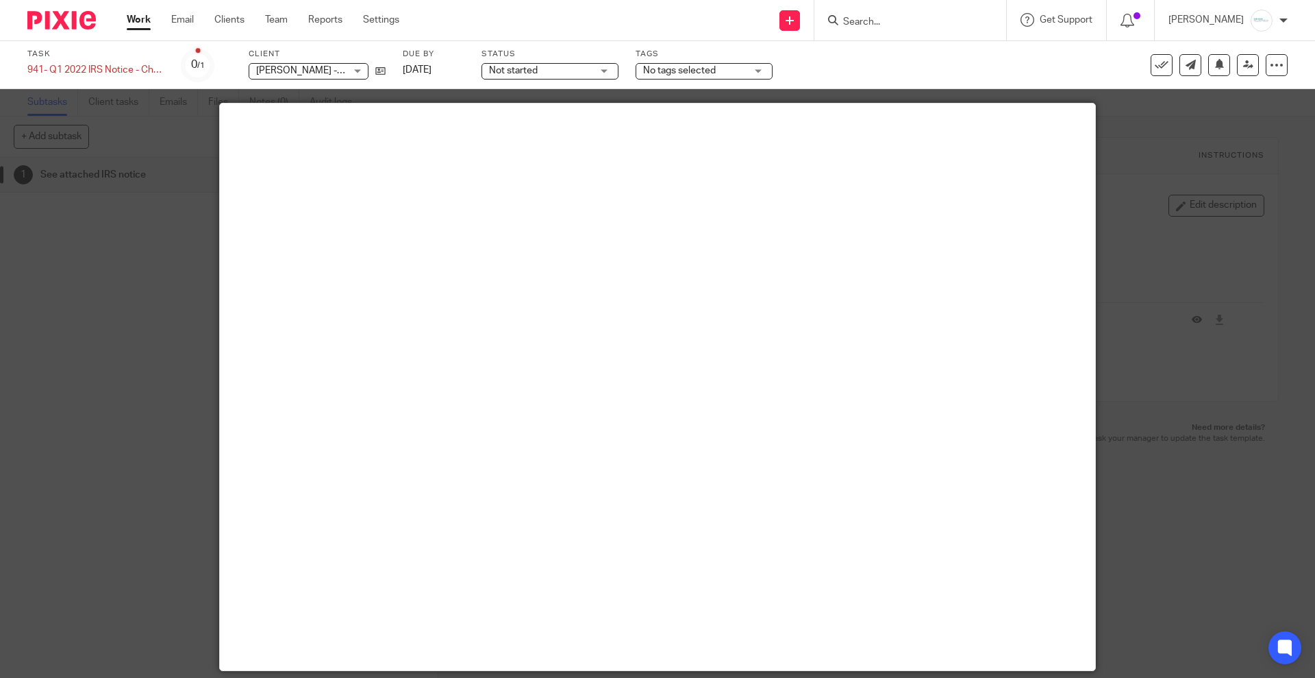
drag, startPoint x: 148, startPoint y: 212, endPoint x: 140, endPoint y: 208, distance: 8.9
click at [148, 212] on div at bounding box center [657, 339] width 1315 height 678
click at [64, 160] on div at bounding box center [657, 339] width 1315 height 678
click at [134, 378] on div at bounding box center [657, 339] width 1315 height 678
click at [1155, 64] on icon at bounding box center [1162, 65] width 14 height 14
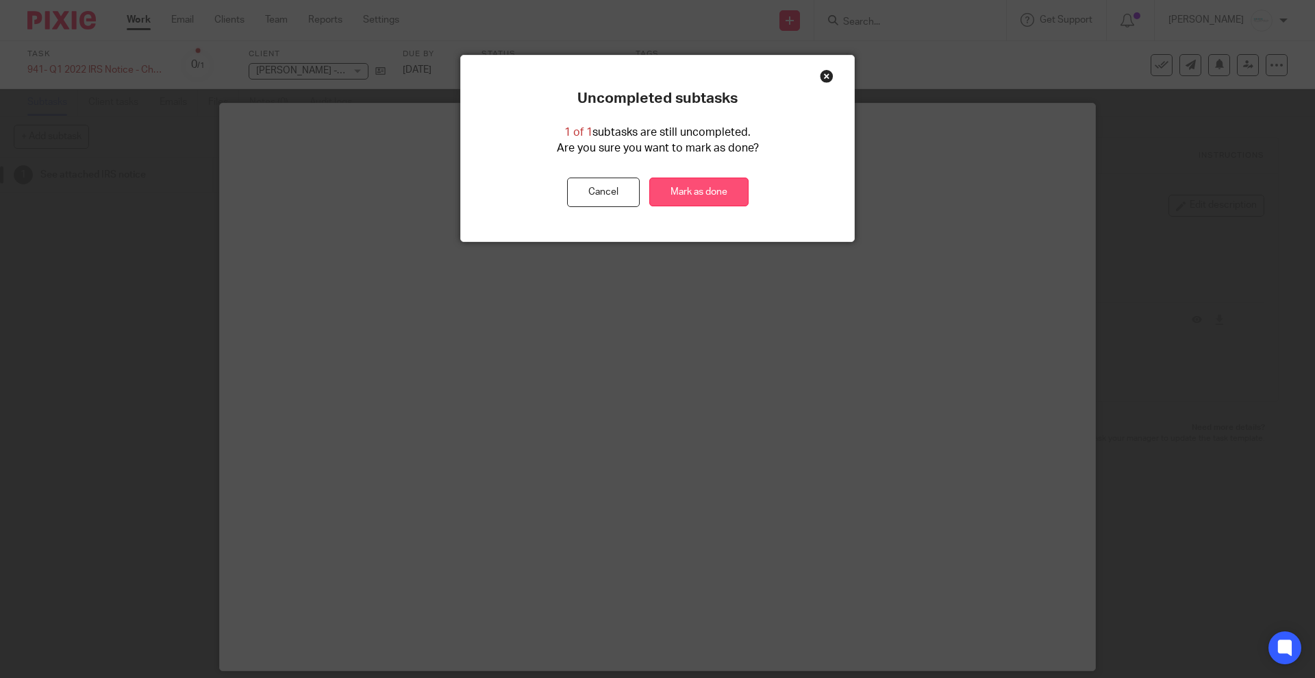
click at [695, 198] on link "Mark as done" at bounding box center [699, 191] width 99 height 29
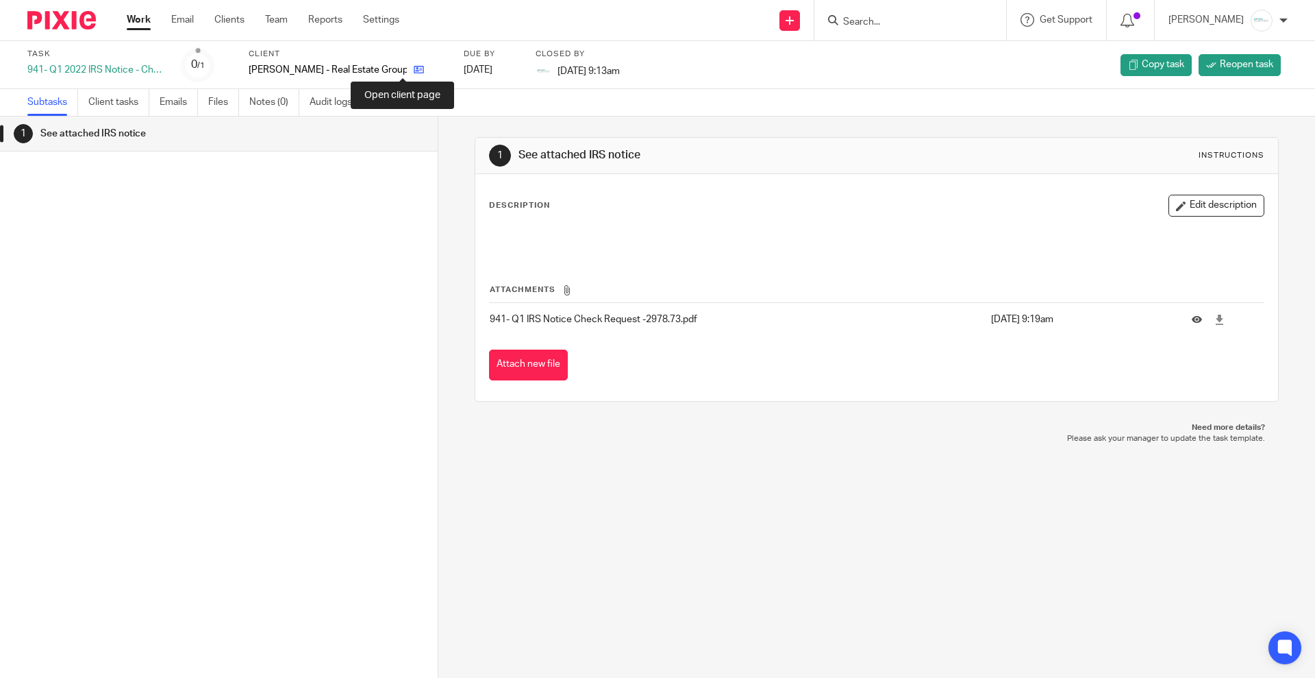
click at [414, 73] on icon at bounding box center [419, 69] width 10 height 10
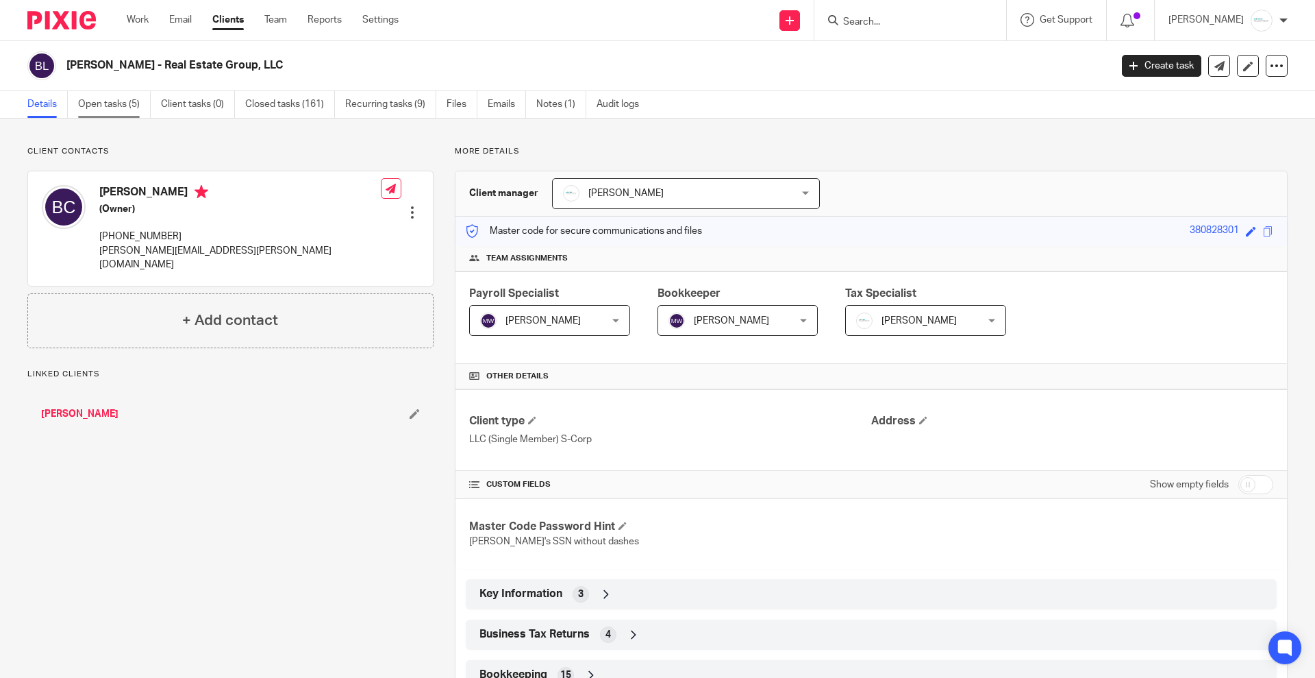
click at [109, 103] on link "Open tasks (5)" at bounding box center [114, 104] width 73 height 27
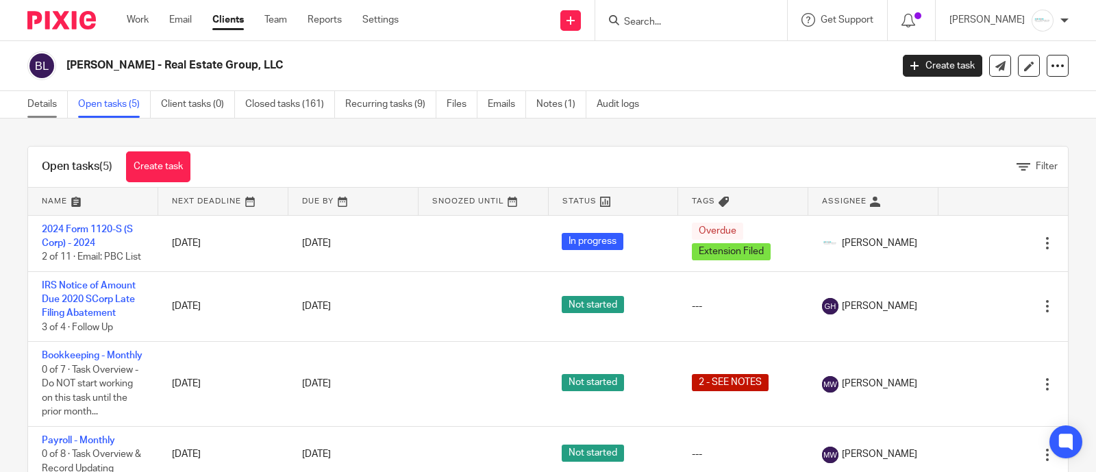
click at [58, 106] on link "Details" at bounding box center [47, 104] width 40 height 27
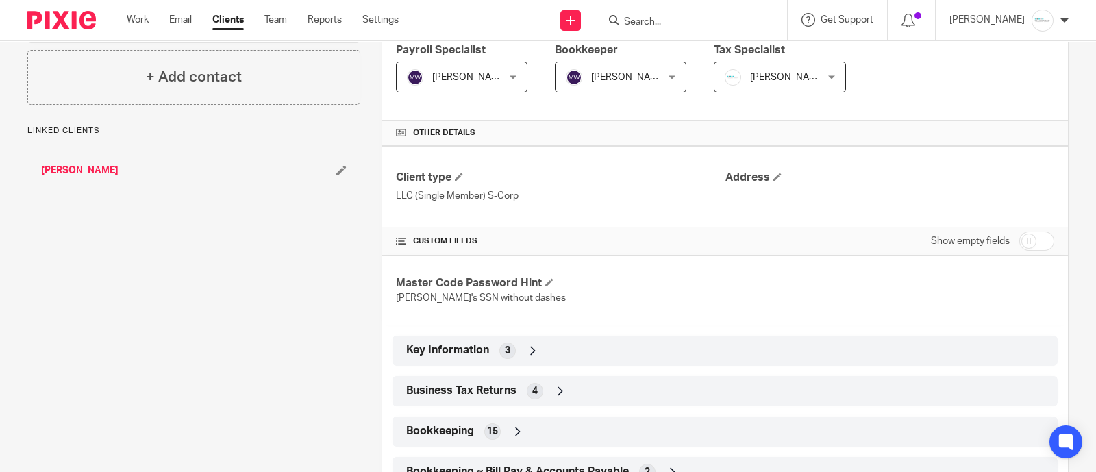
scroll to position [171, 0]
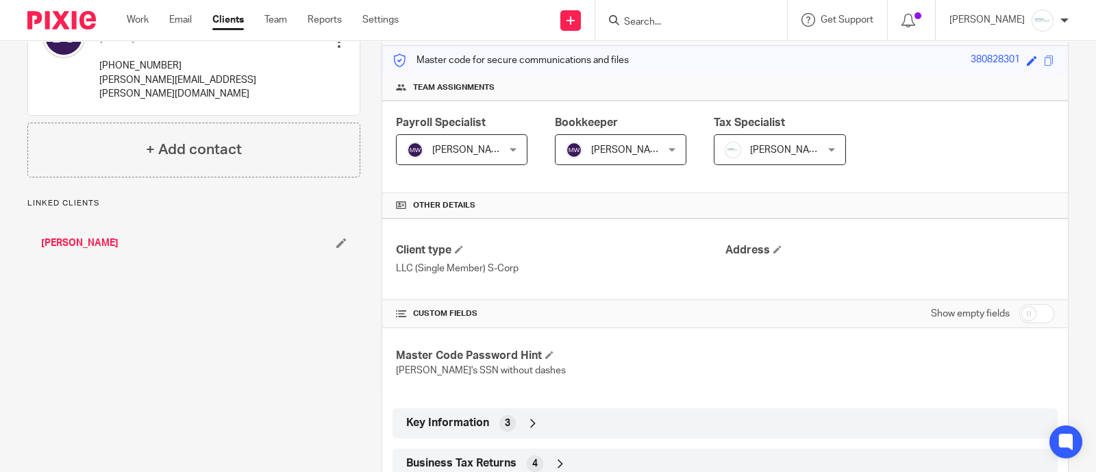
click at [1033, 310] on input "checkbox" at bounding box center [1036, 313] width 35 height 19
checkbox input "true"
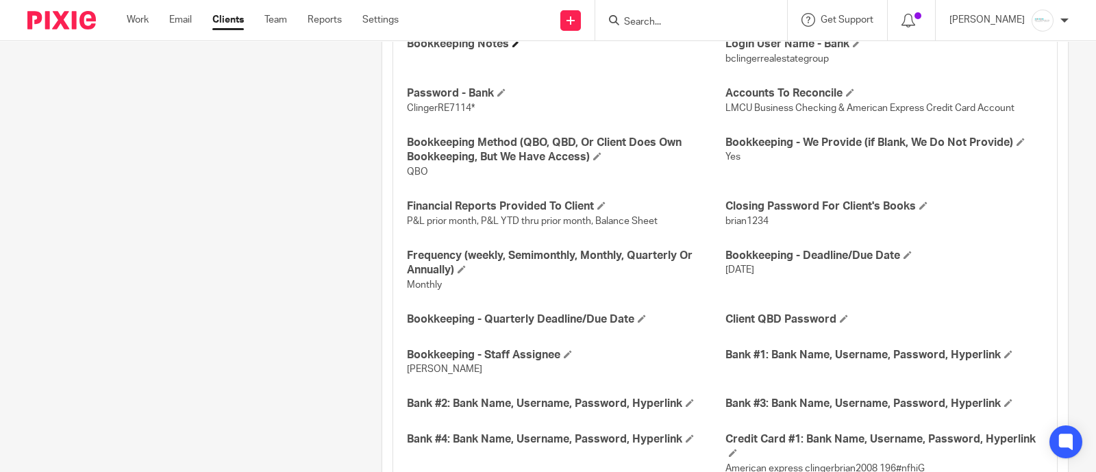
scroll to position [1713, 0]
